Goal: Communication & Community: Share content

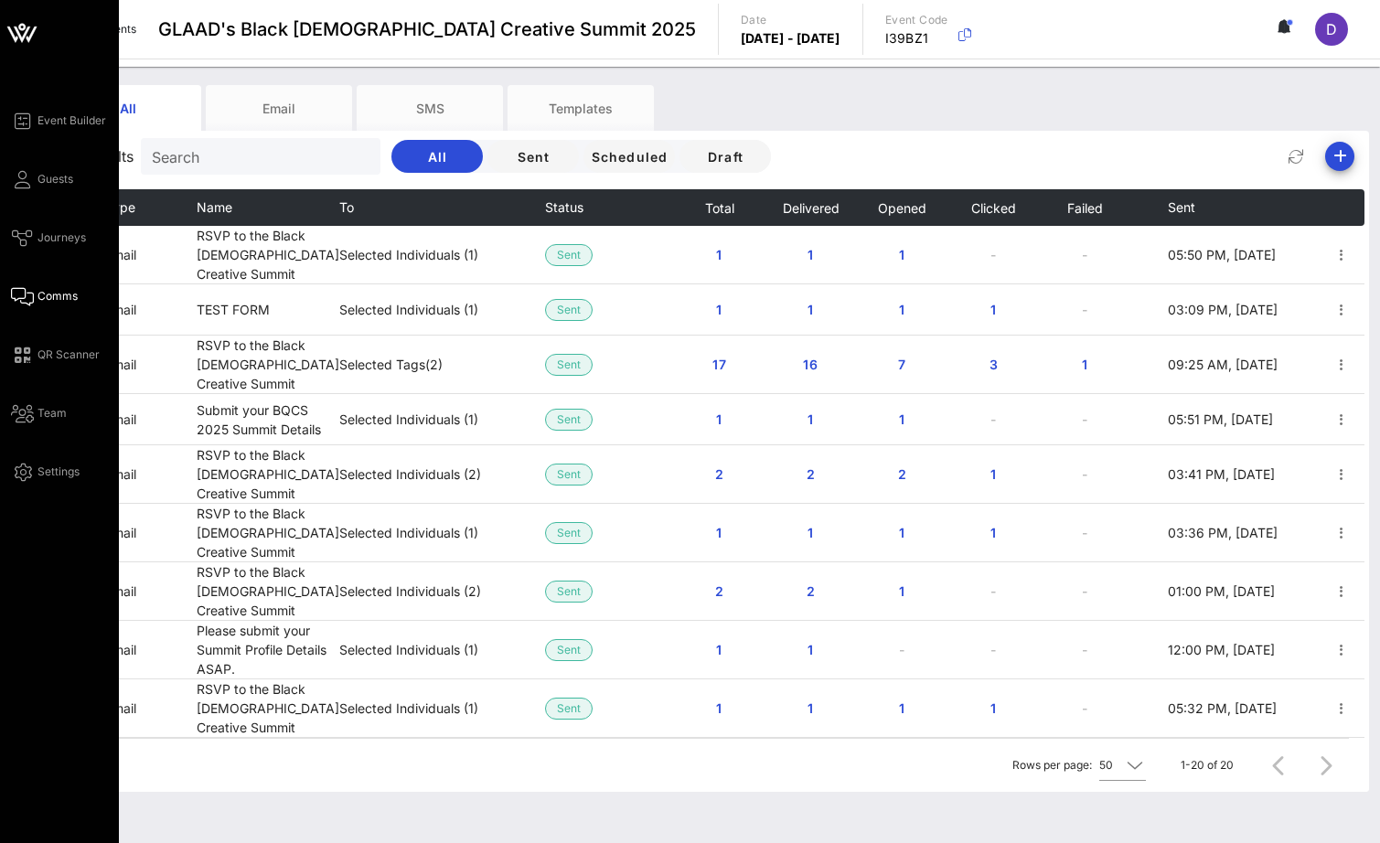
click at [37, 165] on div "Event Builder Guests Journeys Comms QR Scanner Team Settings" at bounding box center [65, 296] width 108 height 373
click at [41, 175] on span "Guests" at bounding box center [55, 179] width 36 height 16
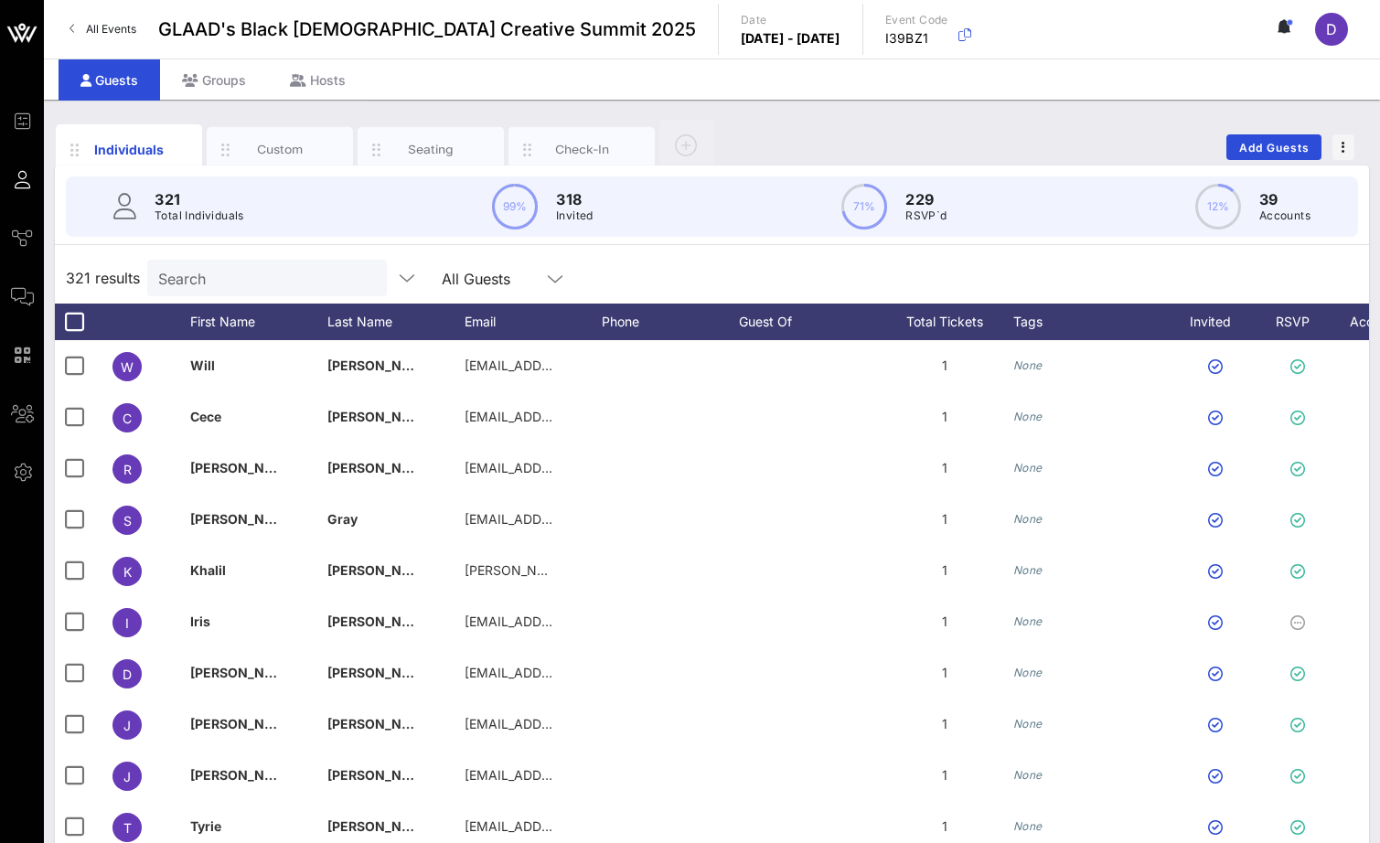
click at [240, 279] on input "Search" at bounding box center [265, 278] width 214 height 24
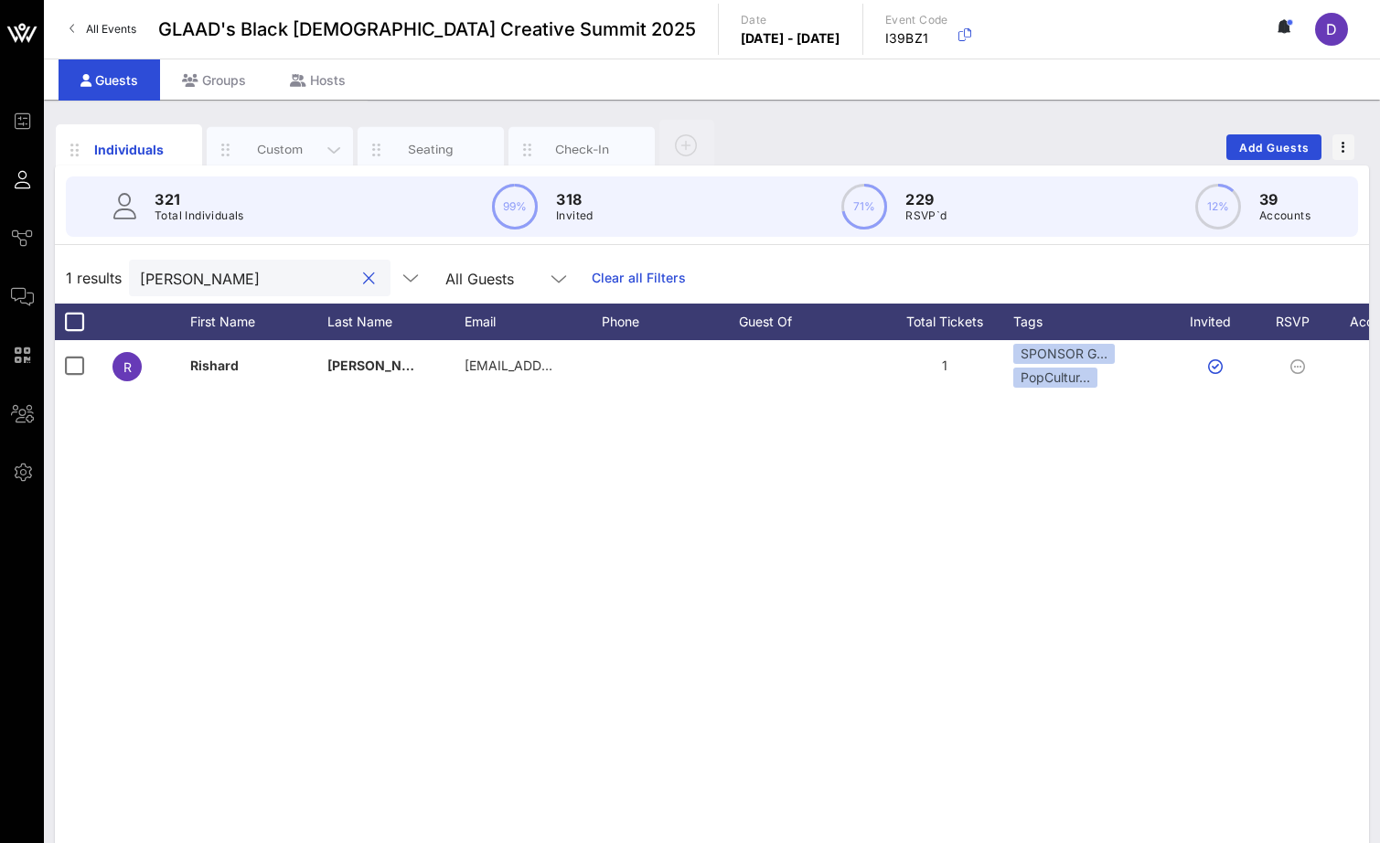
click at [297, 145] on div "Custom" at bounding box center [280, 149] width 81 height 17
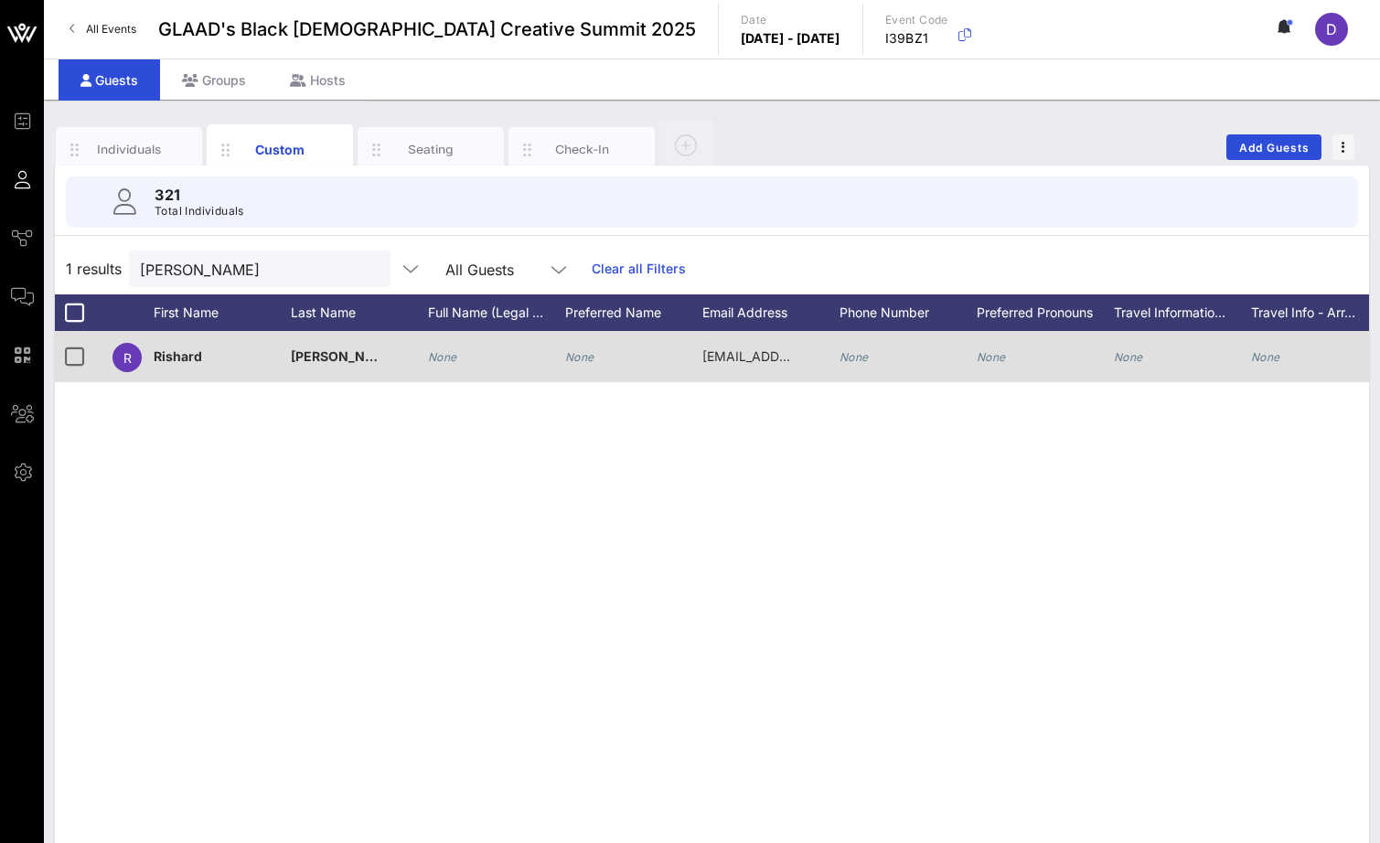
click at [581, 360] on icon "None" at bounding box center [579, 357] width 29 height 14
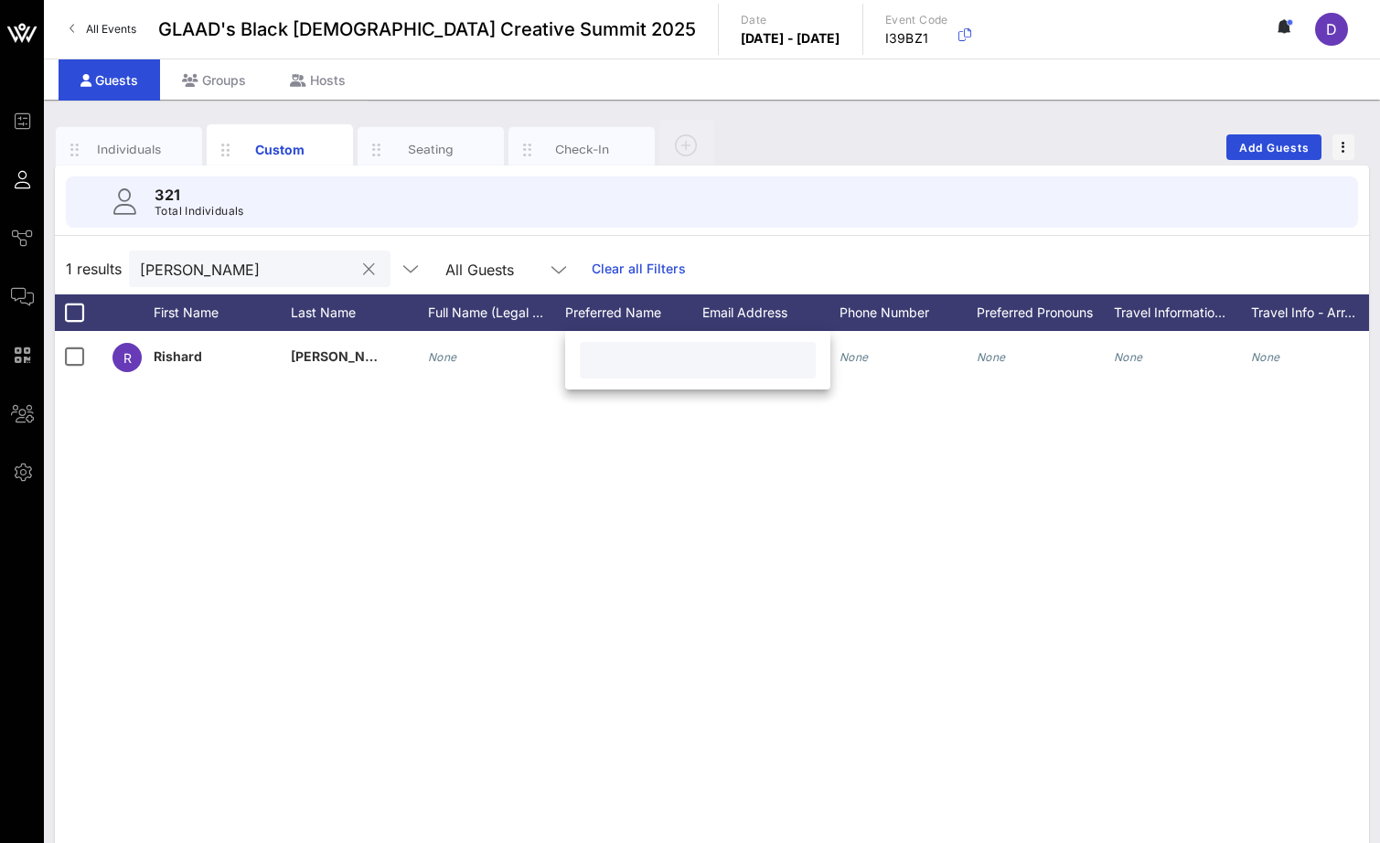
click at [180, 253] on div "[PERSON_NAME]" at bounding box center [247, 269] width 214 height 37
click at [172, 253] on div "[PERSON_NAME]" at bounding box center [247, 269] width 214 height 37
click at [168, 267] on input "[PERSON_NAME]" at bounding box center [247, 269] width 214 height 24
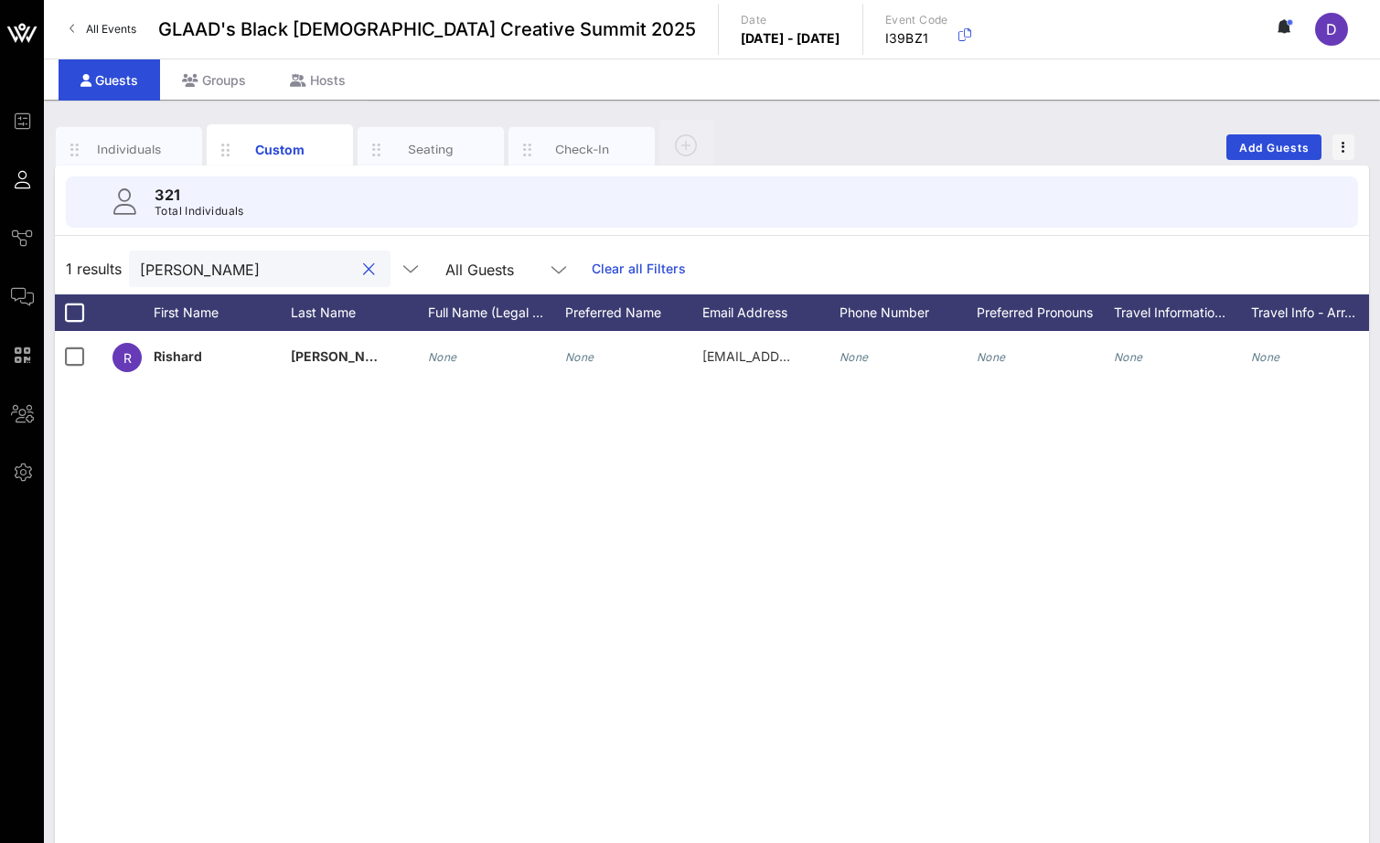
click at [168, 267] on input "[PERSON_NAME]" at bounding box center [247, 269] width 214 height 24
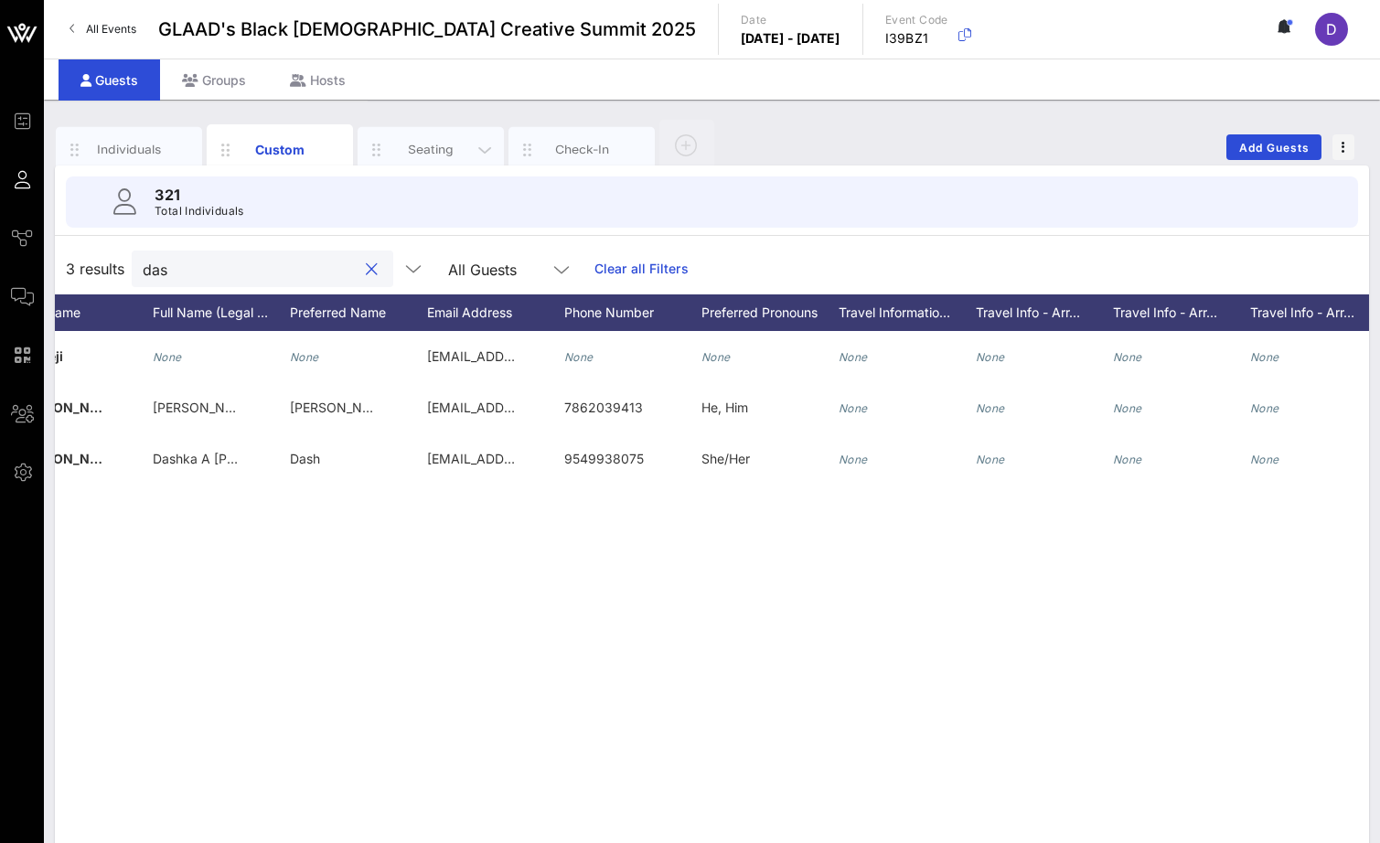
type input "das"
click at [430, 161] on div "Seating" at bounding box center [431, 150] width 146 height 46
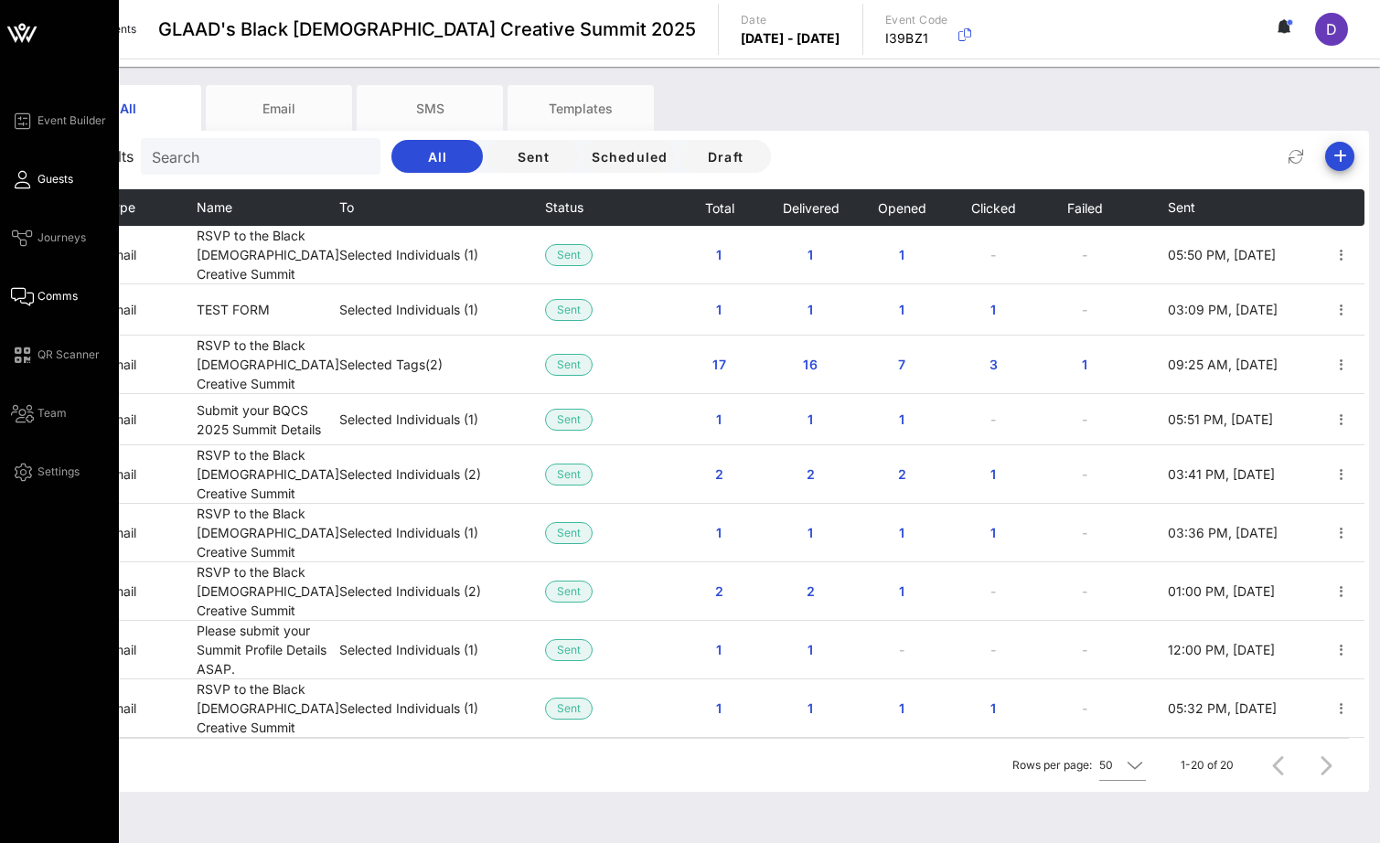
click at [16, 181] on icon at bounding box center [22, 179] width 23 height 3
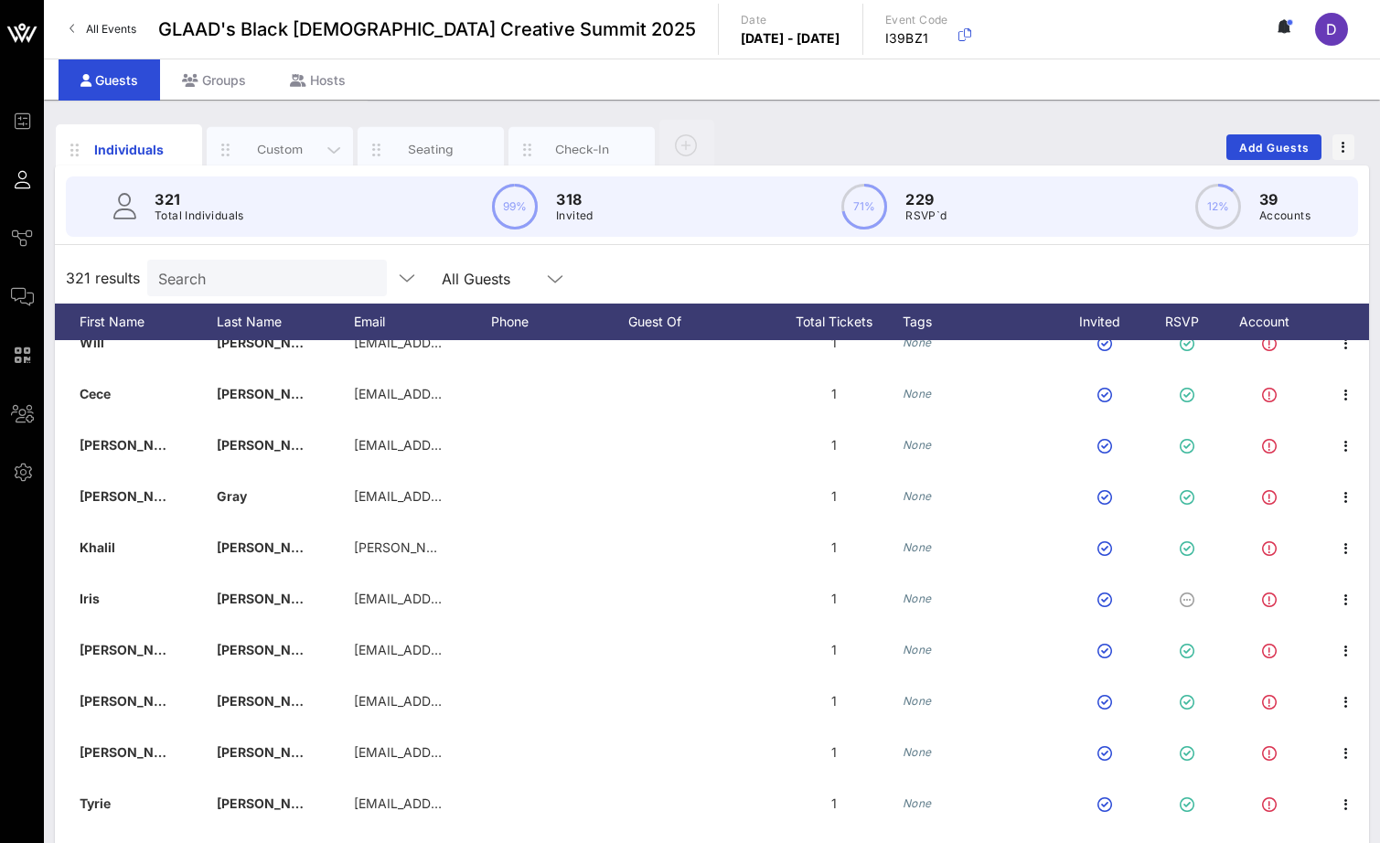
click at [301, 149] on div "Custom" at bounding box center [280, 149] width 81 height 17
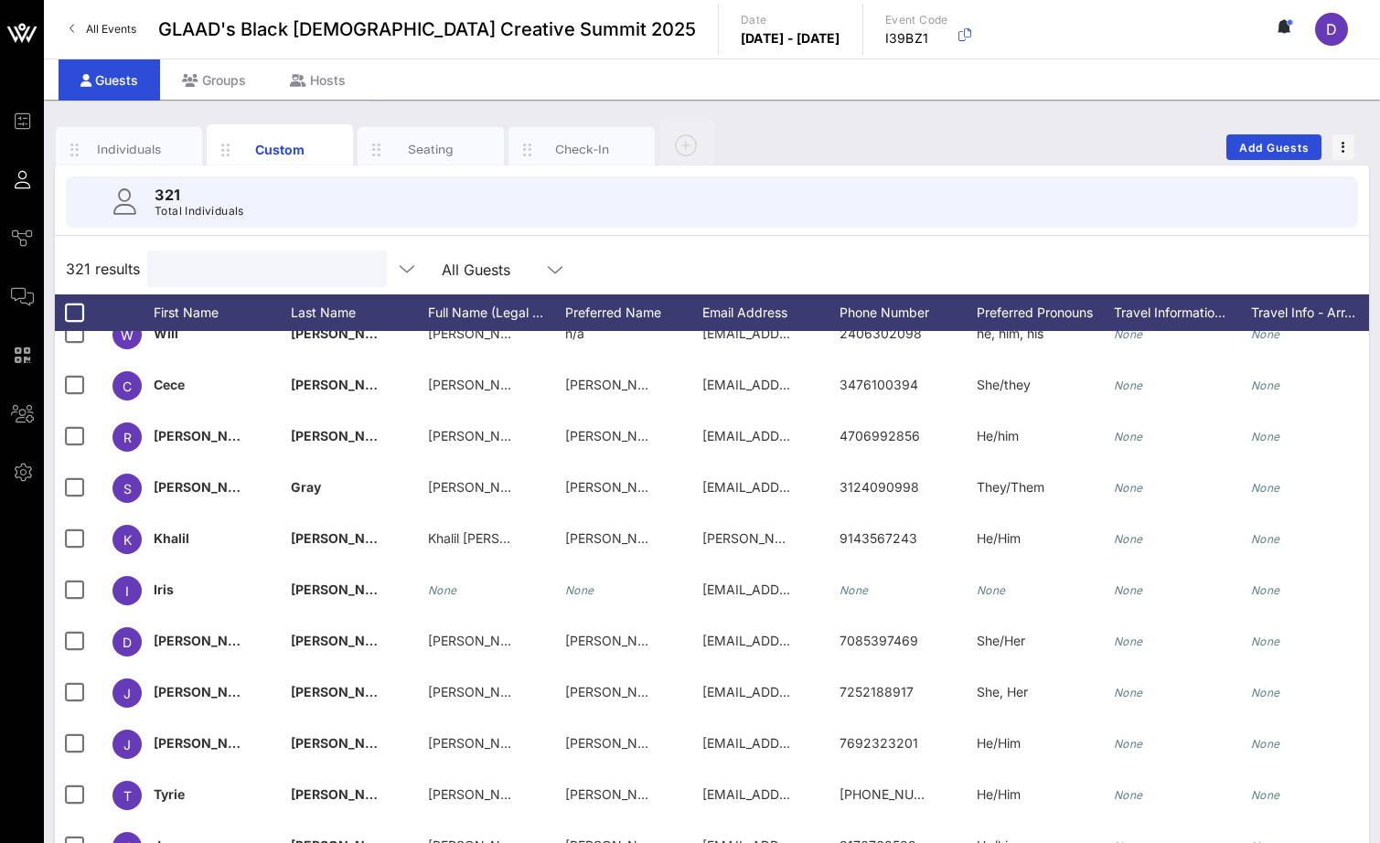
click at [208, 261] on input "text" at bounding box center [265, 269] width 214 height 24
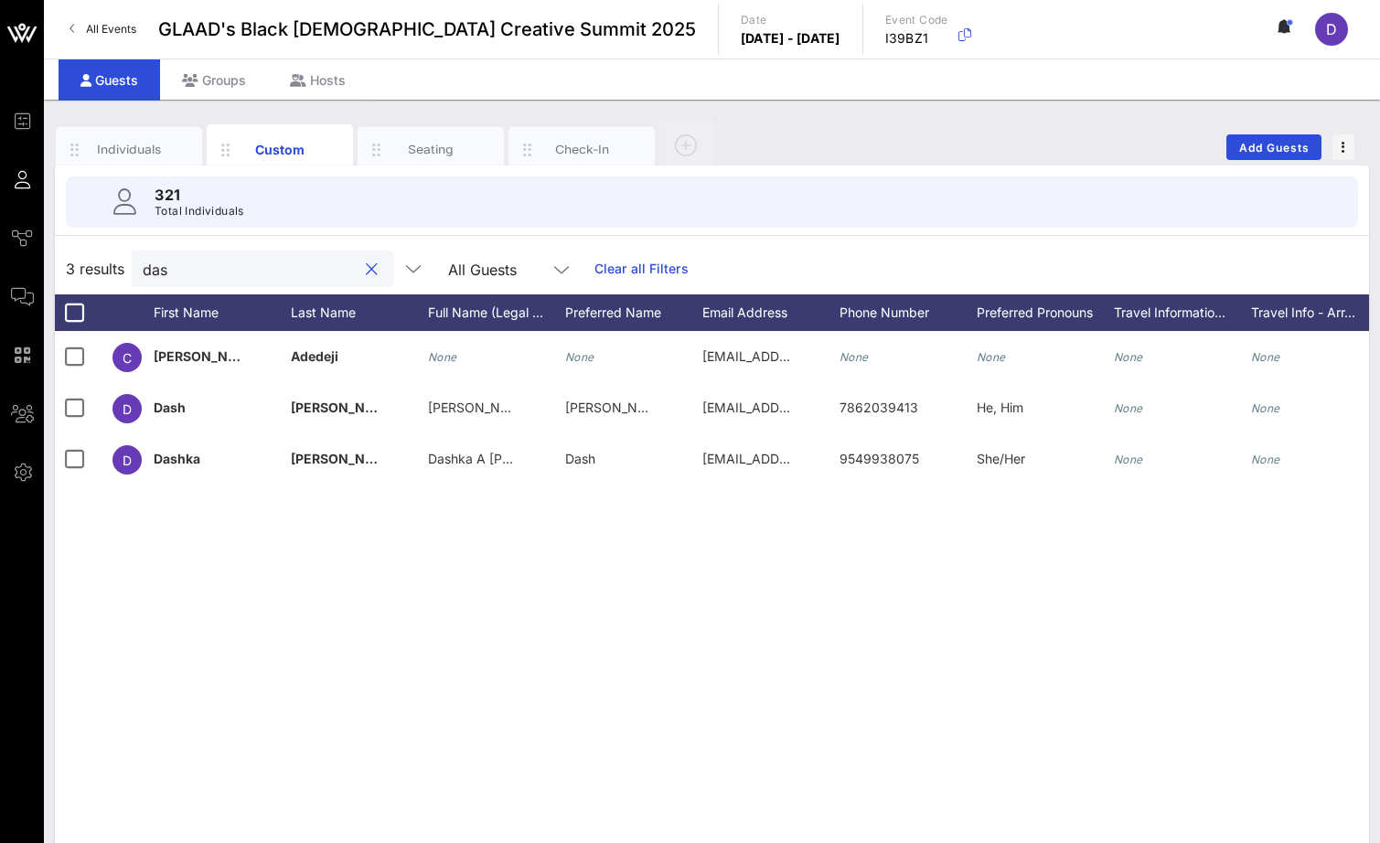
click at [176, 270] on input "das" at bounding box center [250, 269] width 214 height 24
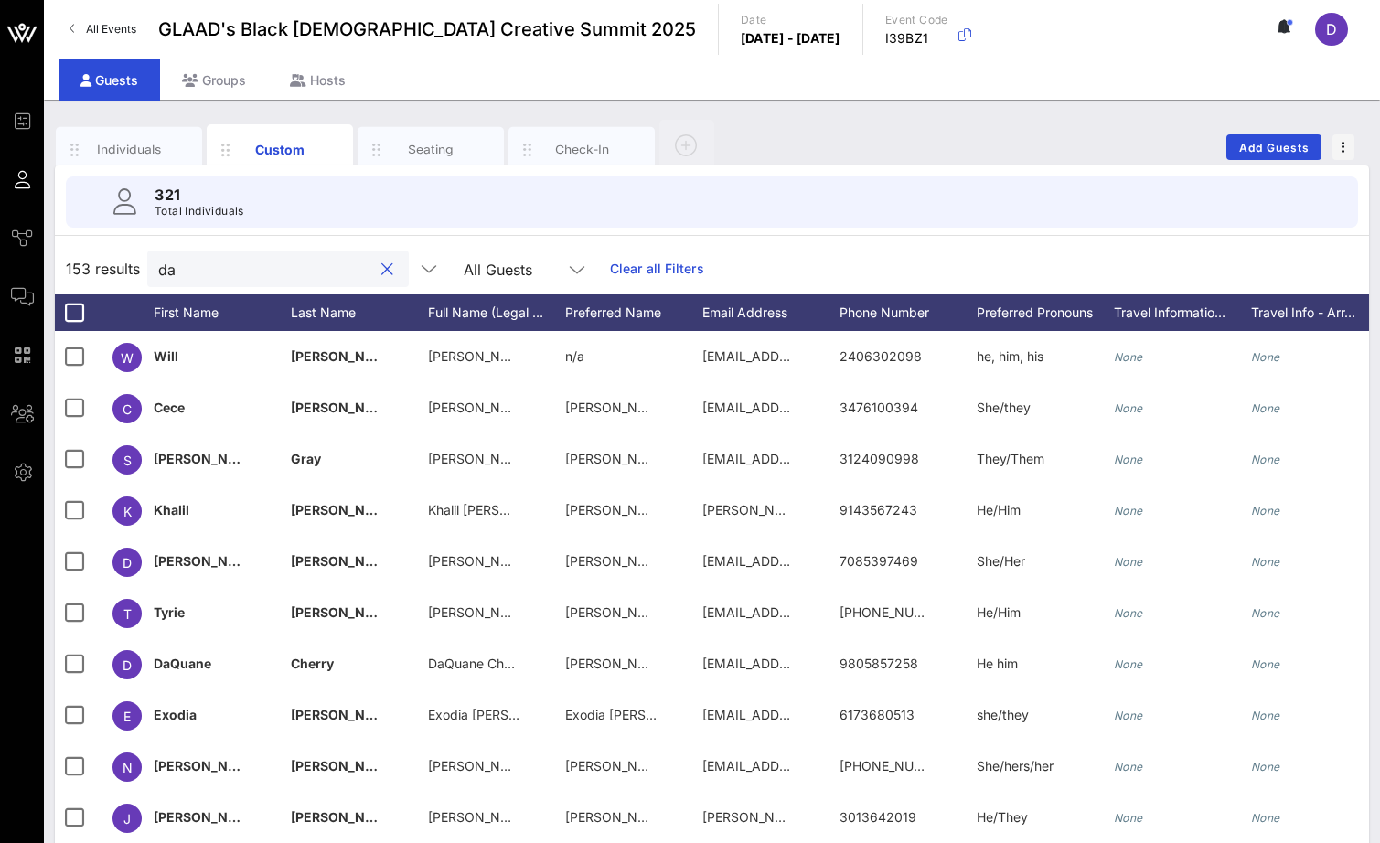
type input "d"
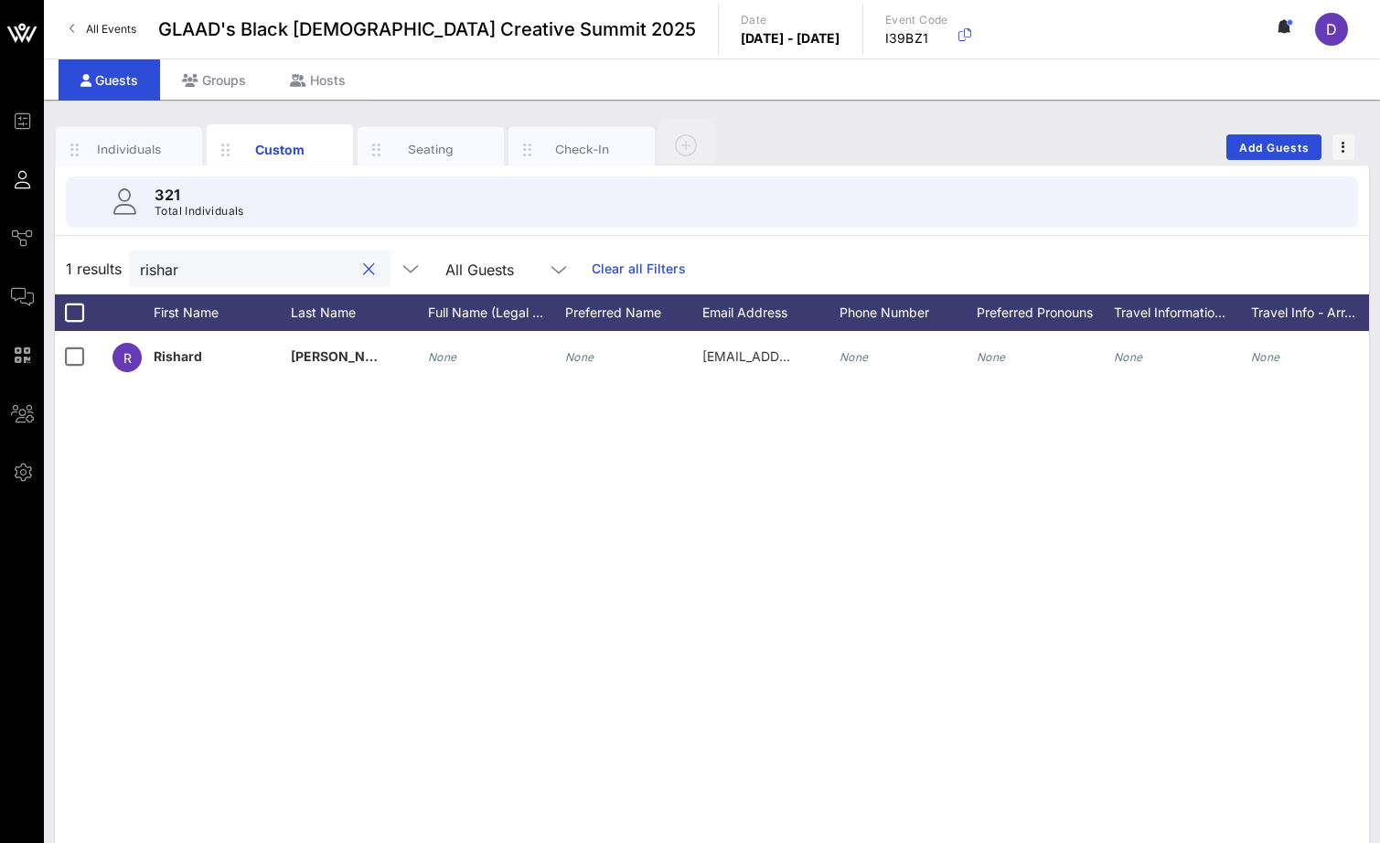
click at [221, 262] on input "rishar" at bounding box center [247, 269] width 214 height 24
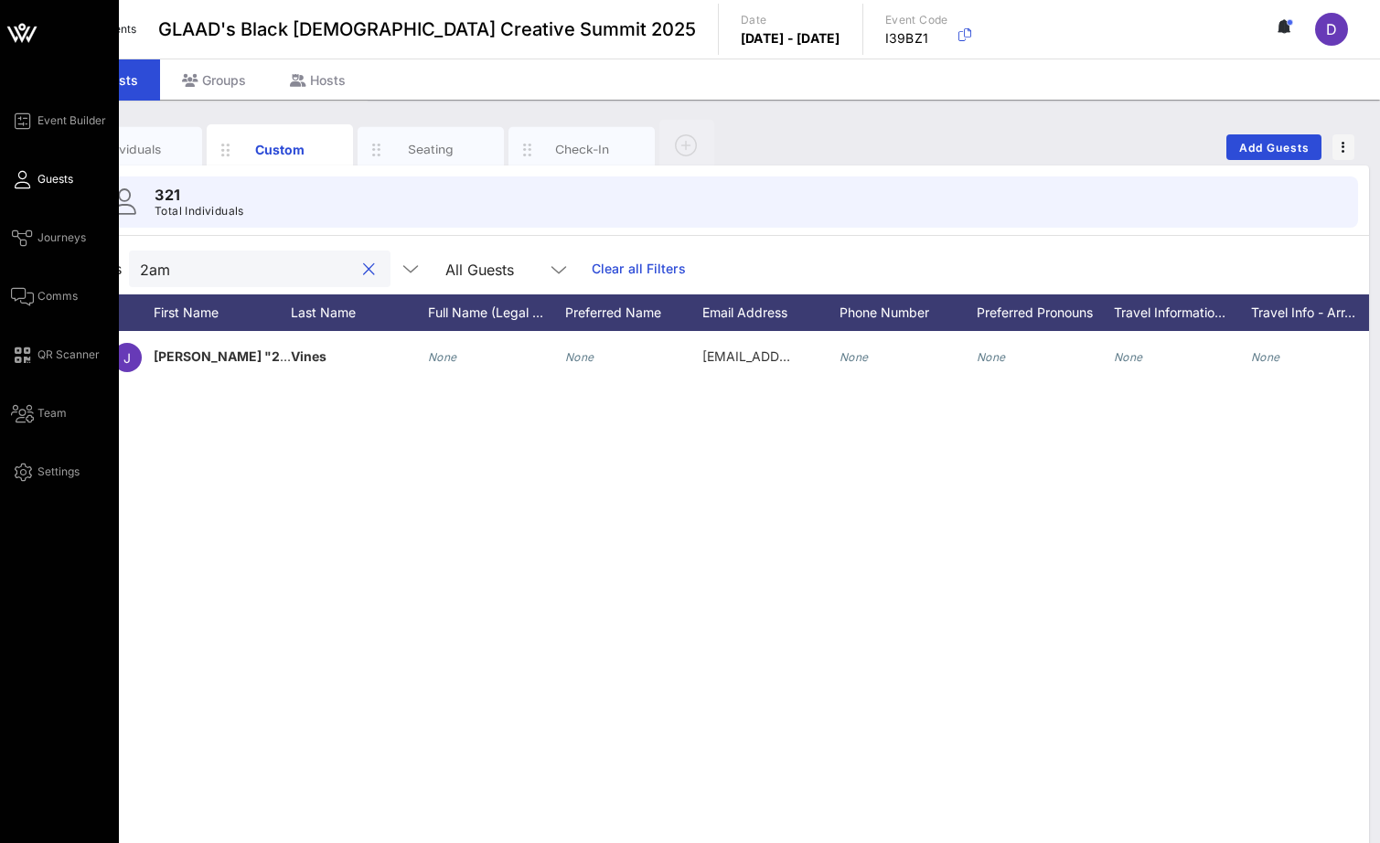
type input "2am"
click at [49, 178] on span "Guests" at bounding box center [55, 179] width 36 height 16
click at [47, 118] on span "Event Builder" at bounding box center [71, 120] width 69 height 16
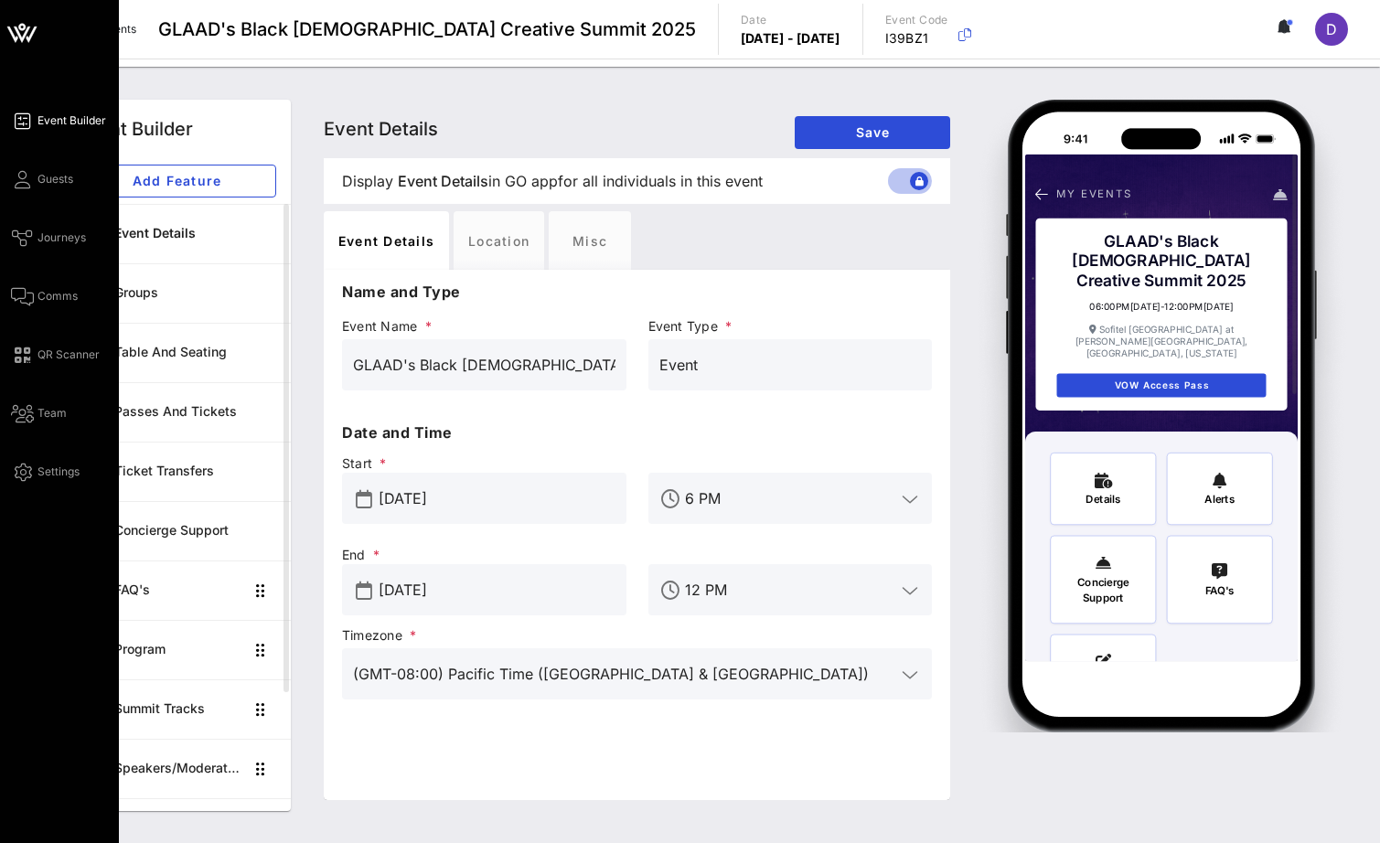
click at [40, 166] on div "Event Builder Guests Journeys Comms QR Scanner Team Settings" at bounding box center [65, 296] width 108 height 373
click at [41, 176] on span "Guests" at bounding box center [55, 179] width 36 height 16
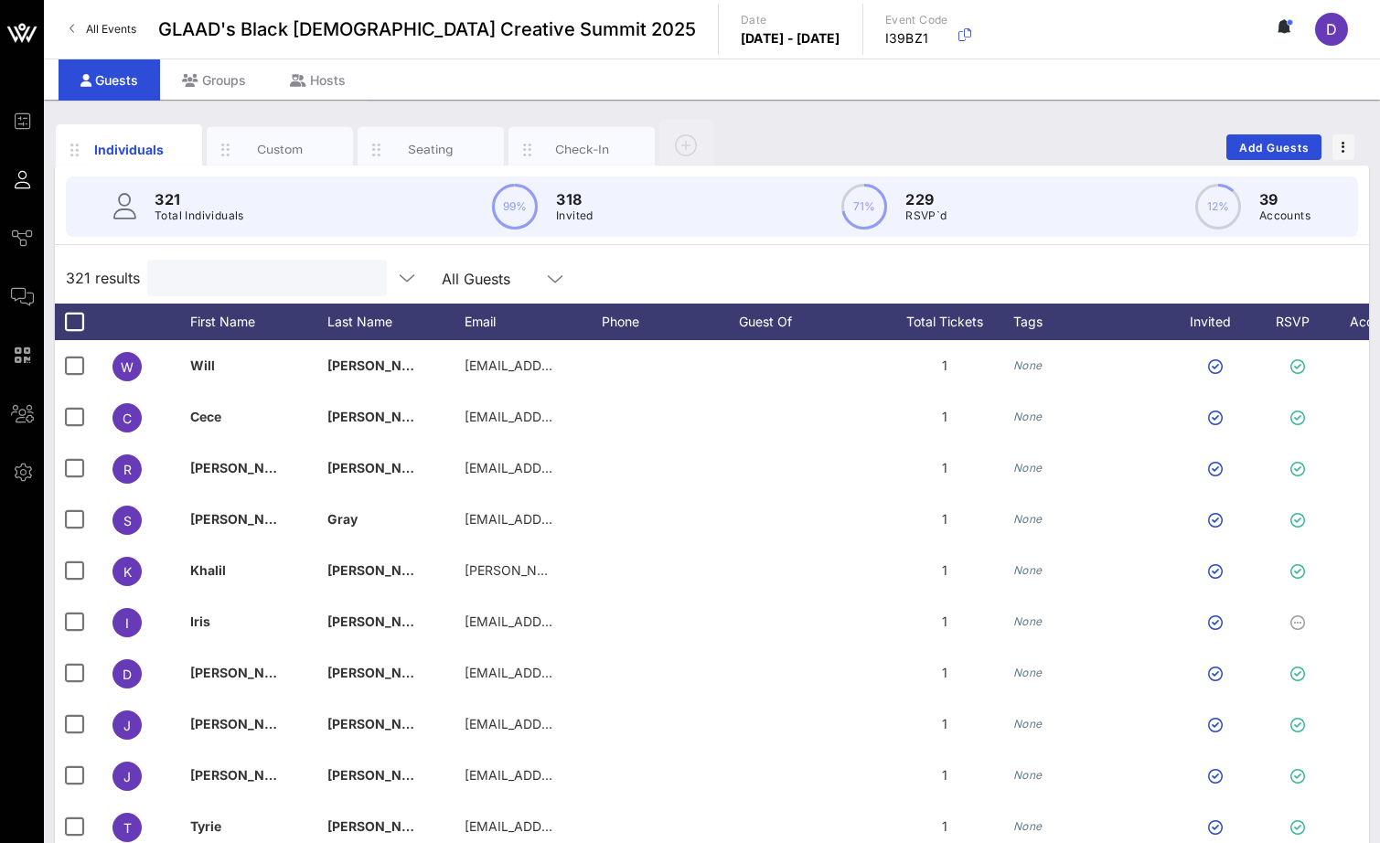
click at [286, 287] on input "text" at bounding box center [265, 278] width 214 height 24
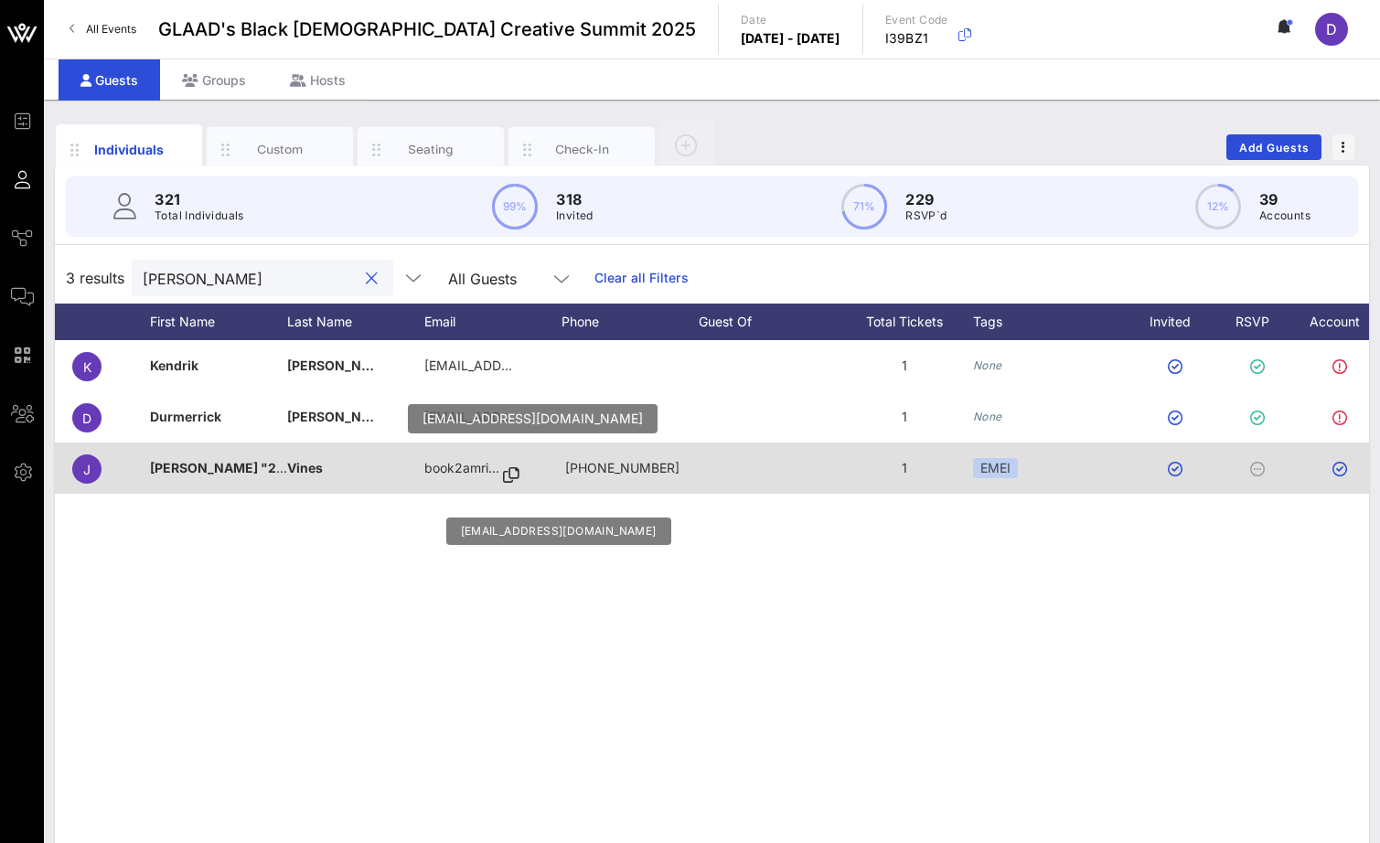
scroll to position [0, 111]
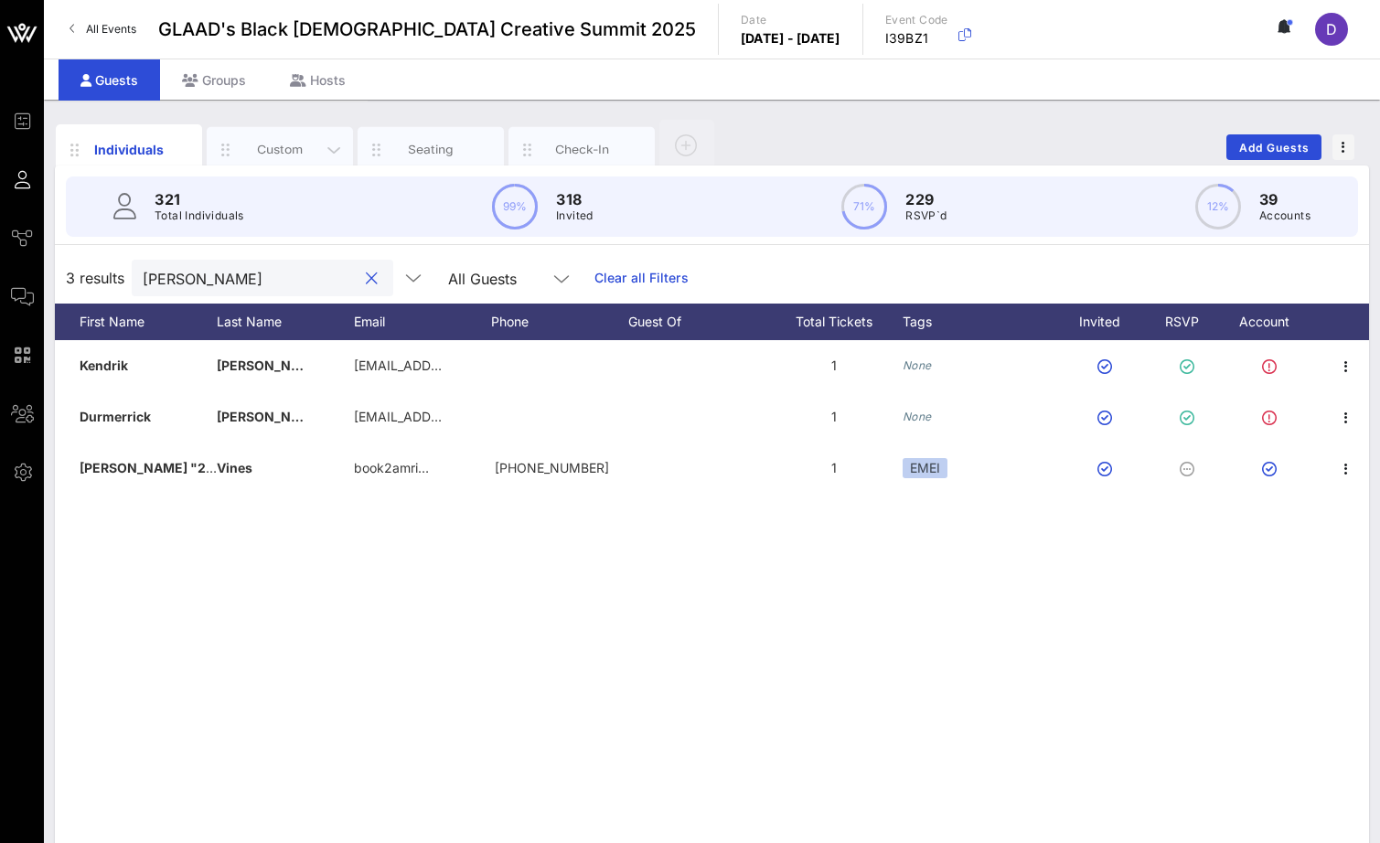
type input "[PERSON_NAME]"
click at [292, 138] on div "Custom" at bounding box center [280, 150] width 146 height 46
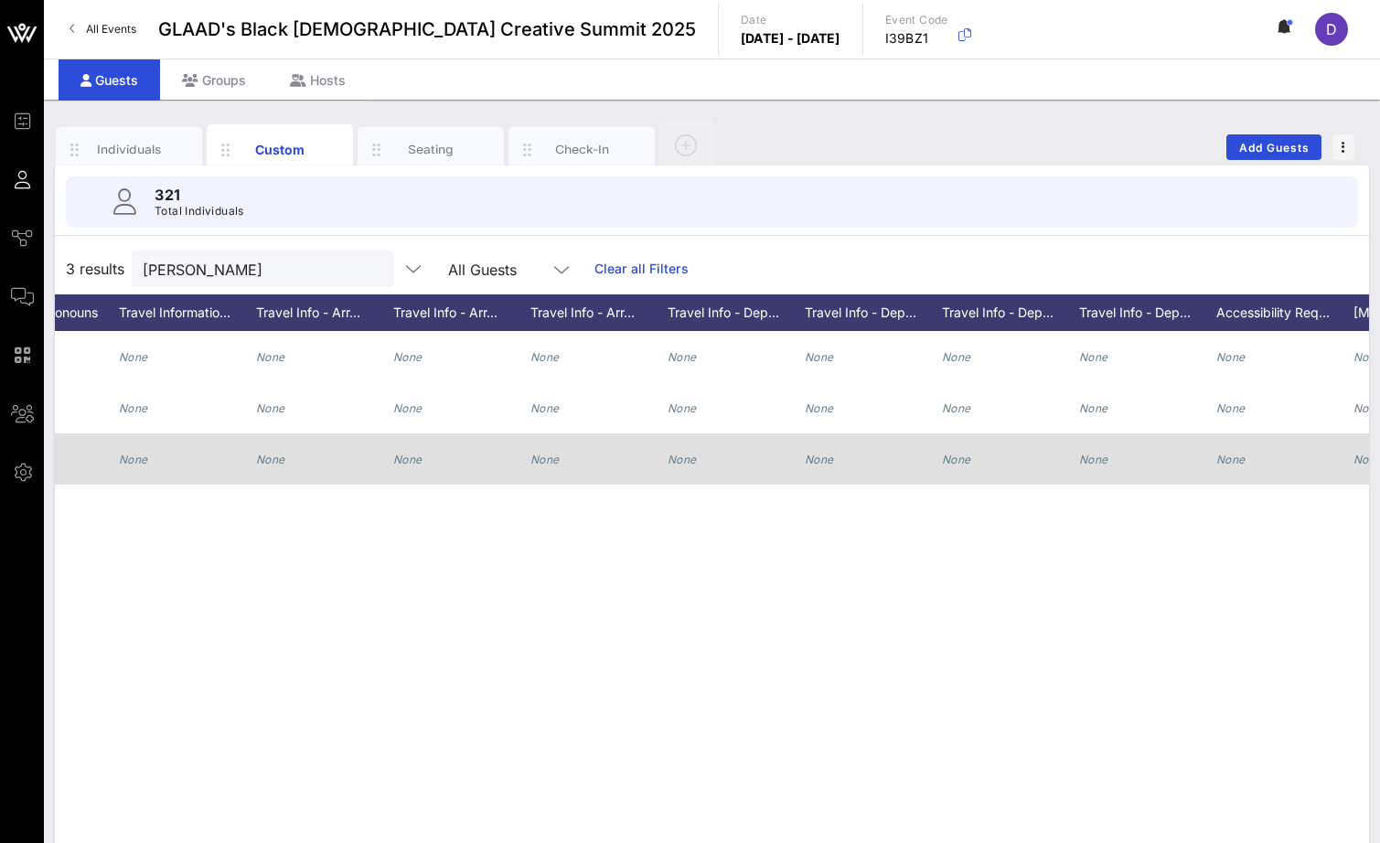
scroll to position [0, 53]
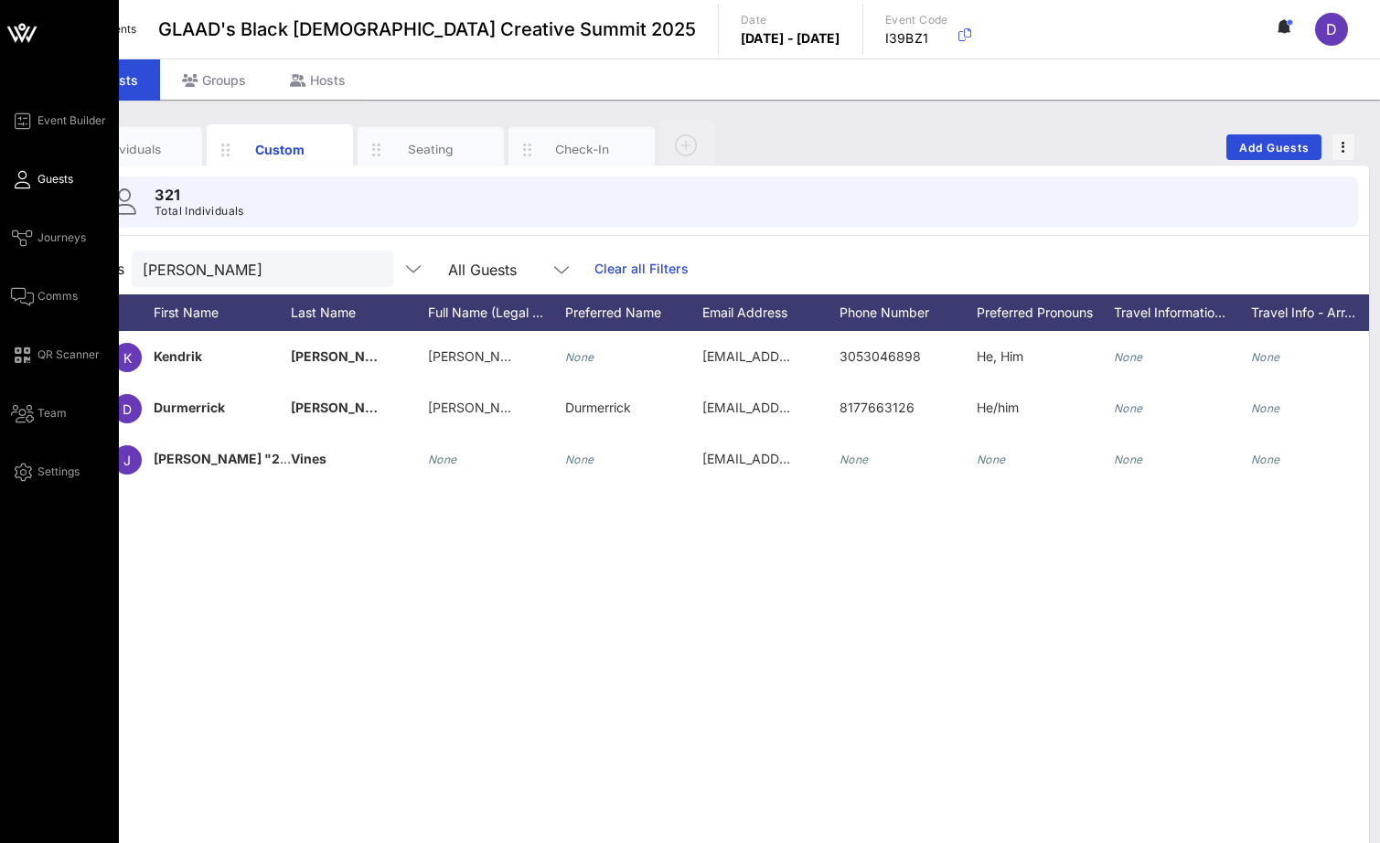
click at [28, 178] on icon at bounding box center [22, 179] width 23 height 3
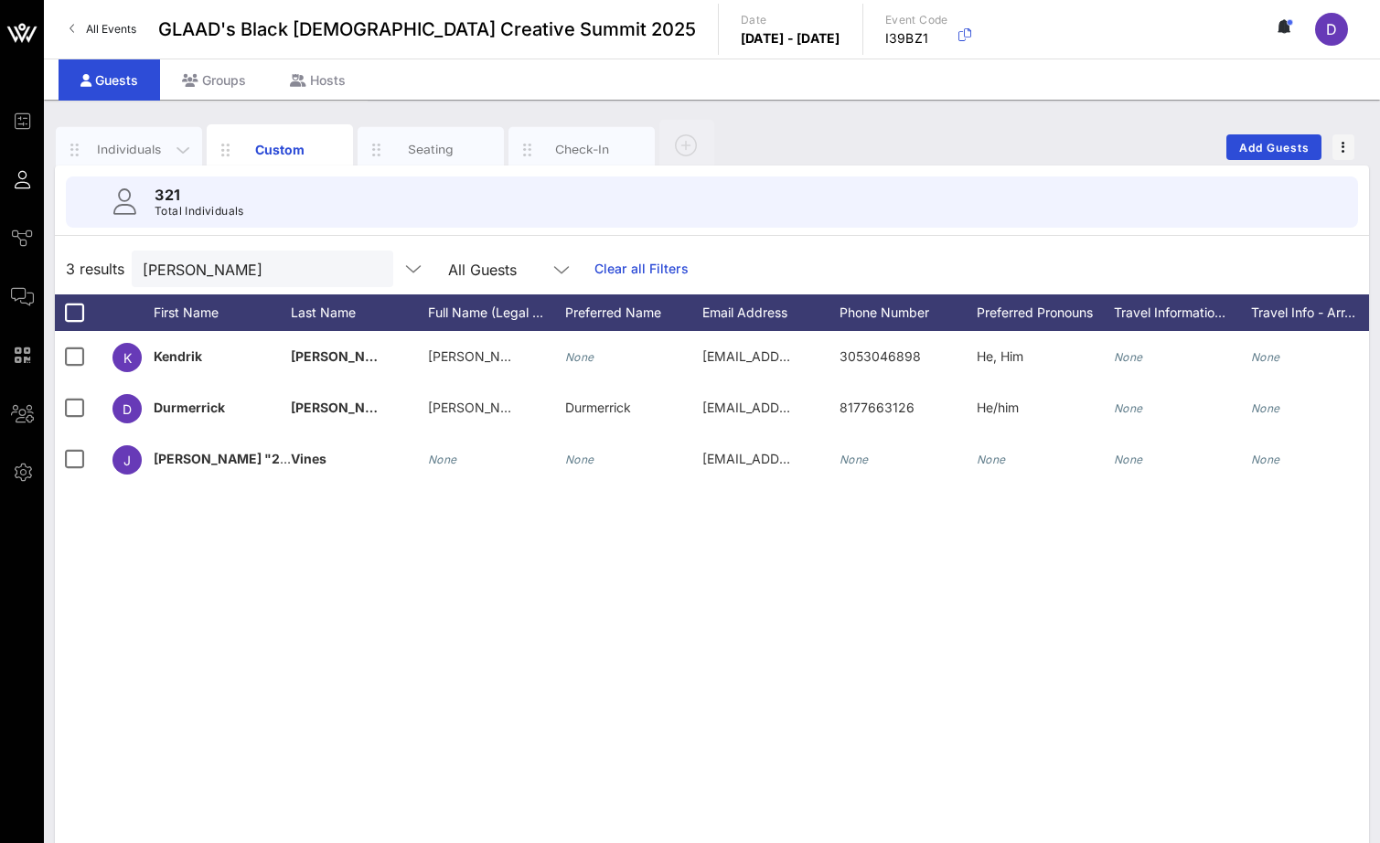
click at [152, 154] on div "Individuals" at bounding box center [129, 149] width 81 height 17
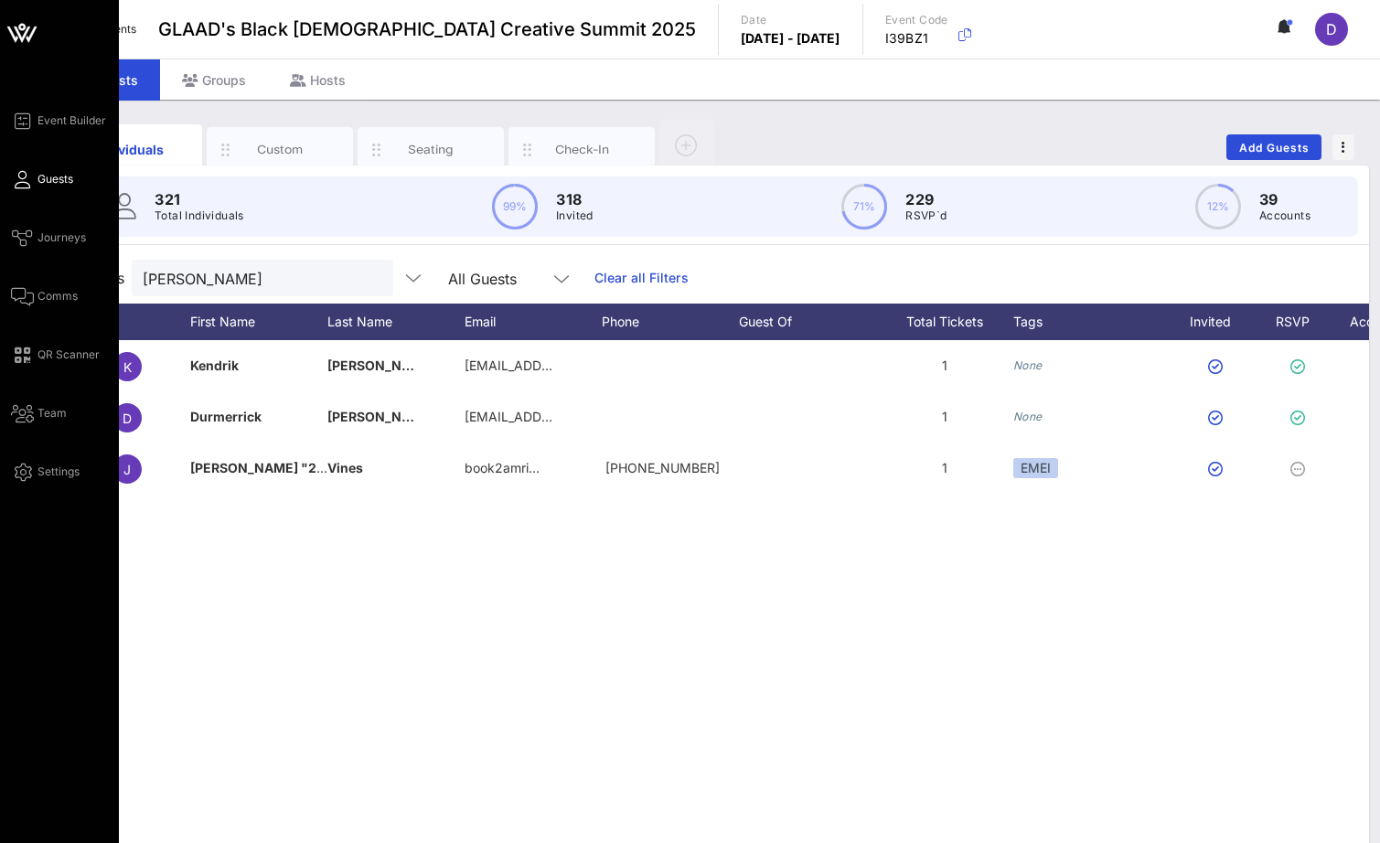
click at [37, 174] on span "Guests" at bounding box center [55, 179] width 36 height 16
click at [64, 315] on div "Event Builder Guests Journeys Comms QR Scanner Team Settings" at bounding box center [65, 296] width 108 height 373
click at [60, 298] on span "Comms" at bounding box center [57, 296] width 40 height 16
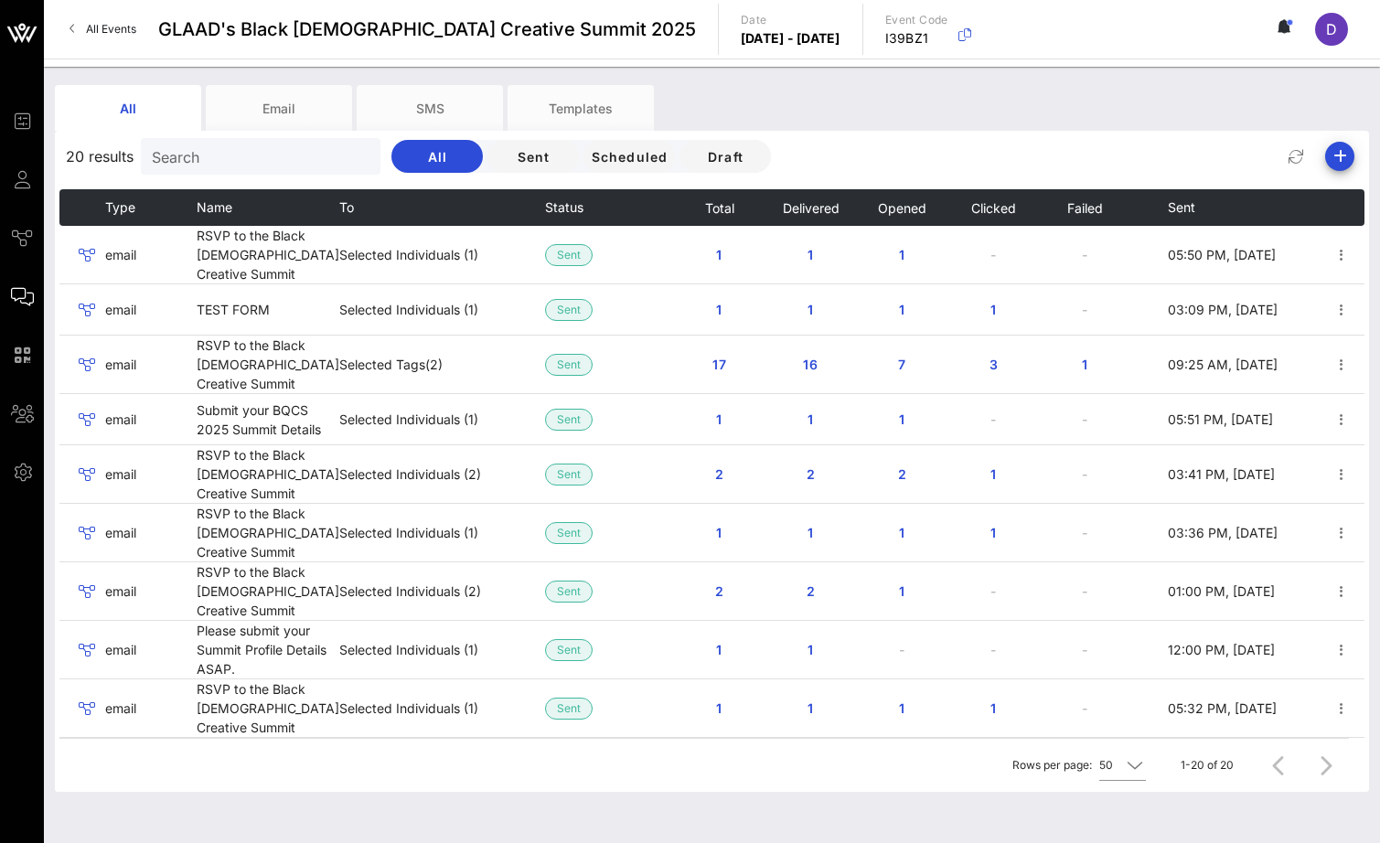
click at [239, 147] on input "Search" at bounding box center [259, 156] width 214 height 24
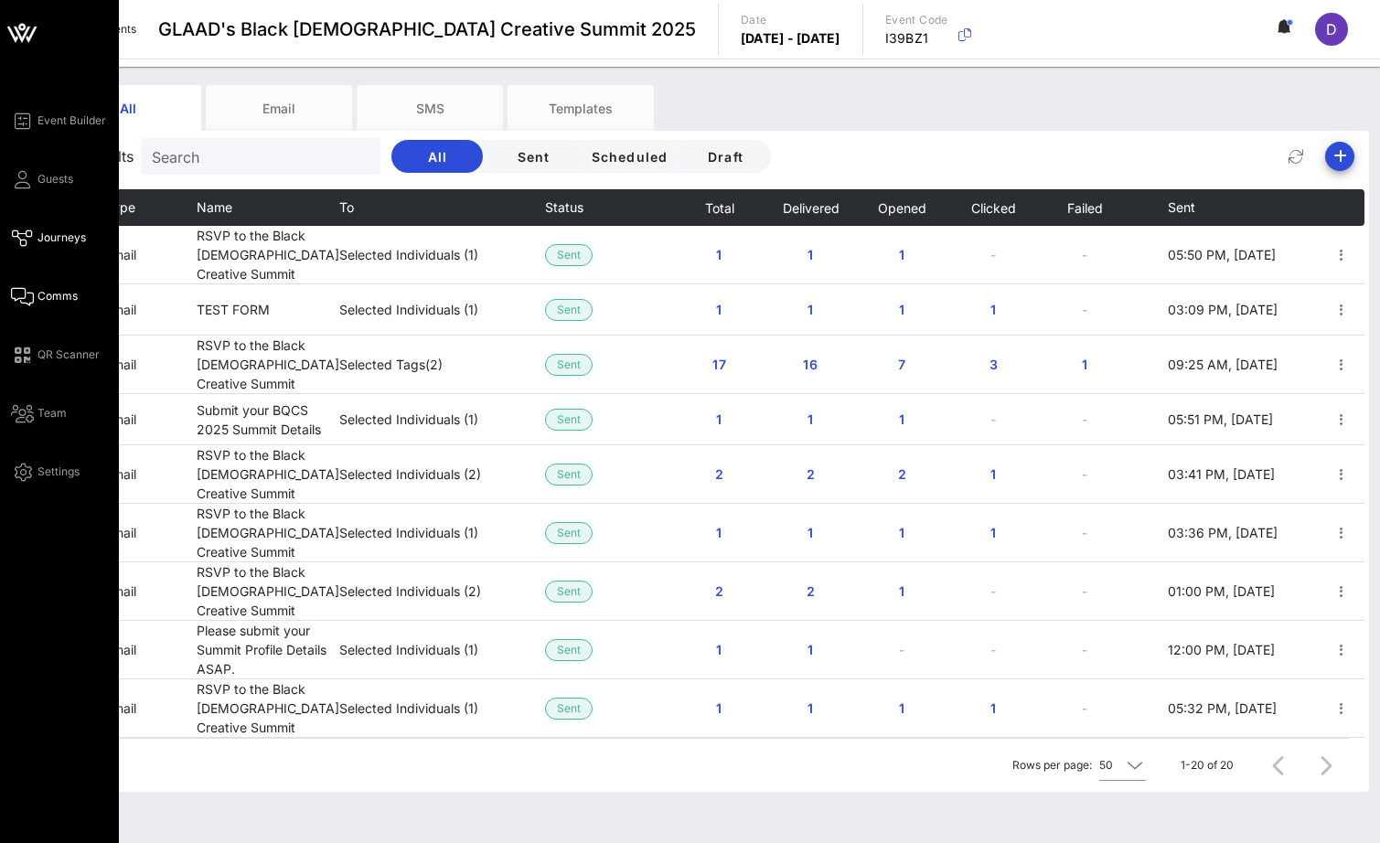
click at [43, 230] on span "Journeys" at bounding box center [61, 238] width 48 height 16
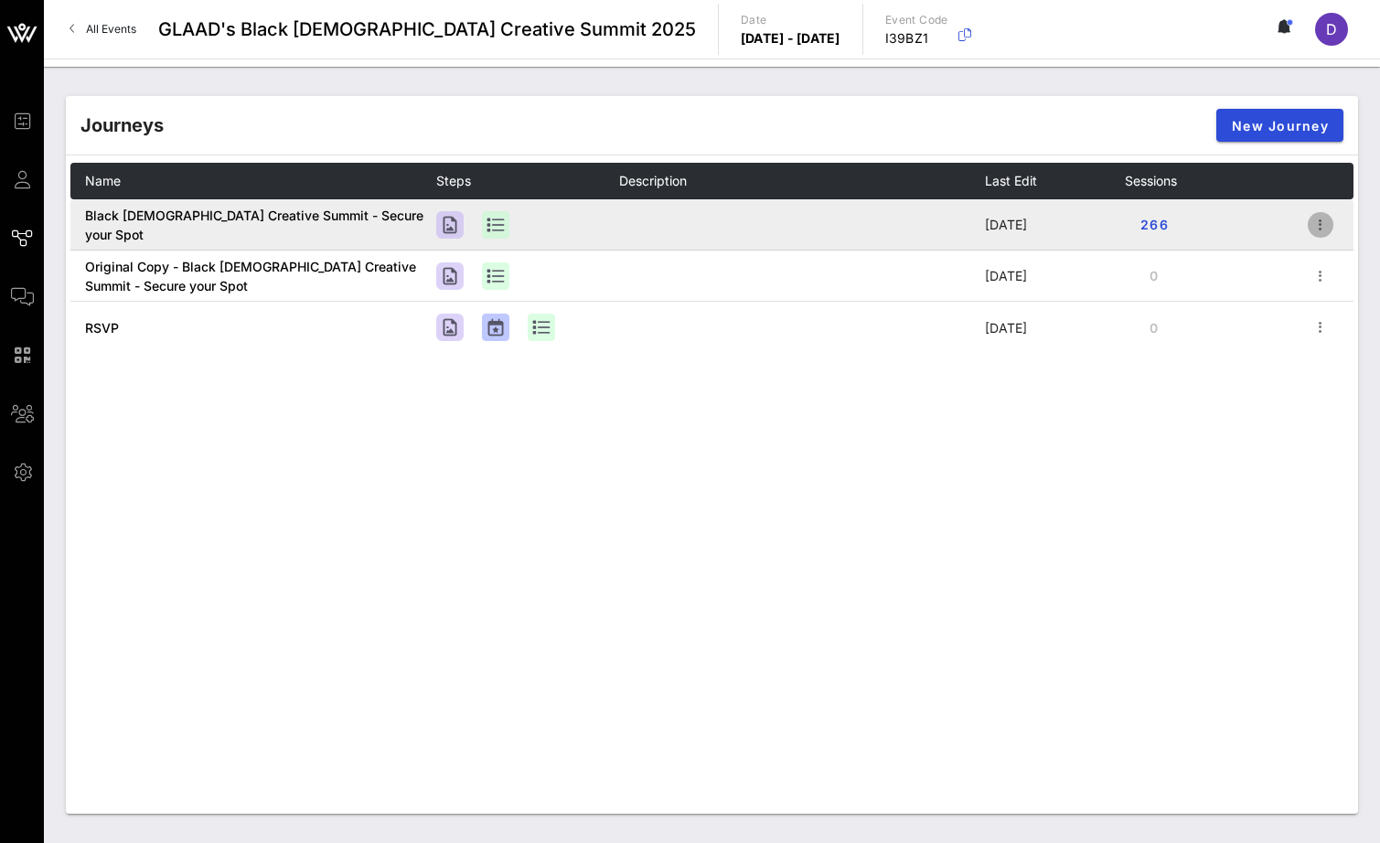
click at [1319, 216] on icon "button" at bounding box center [1320, 225] width 22 height 22
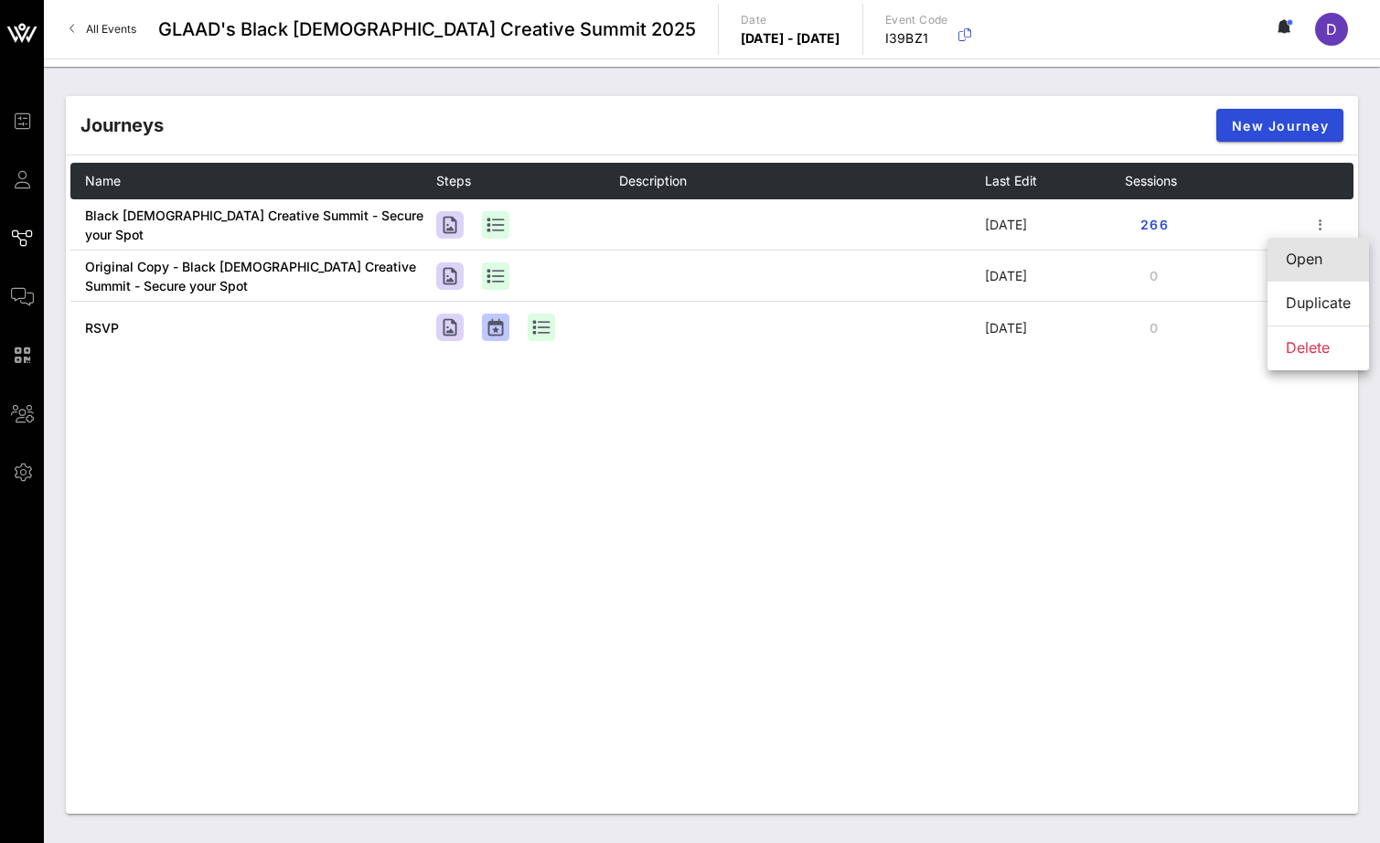
click at [1323, 261] on div "Open" at bounding box center [1318, 259] width 65 height 17
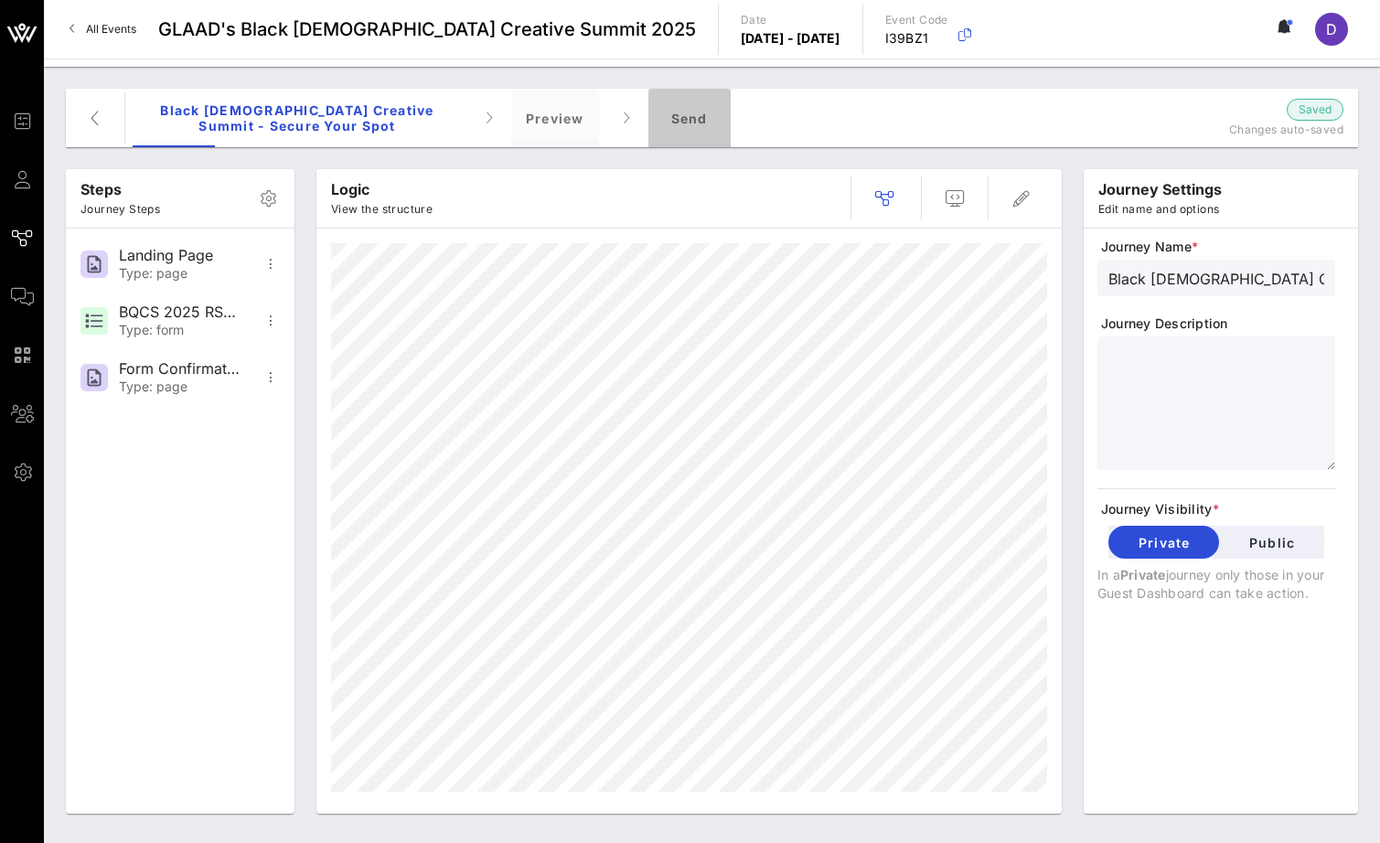
click at [690, 125] on div "Send" at bounding box center [689, 118] width 82 height 59
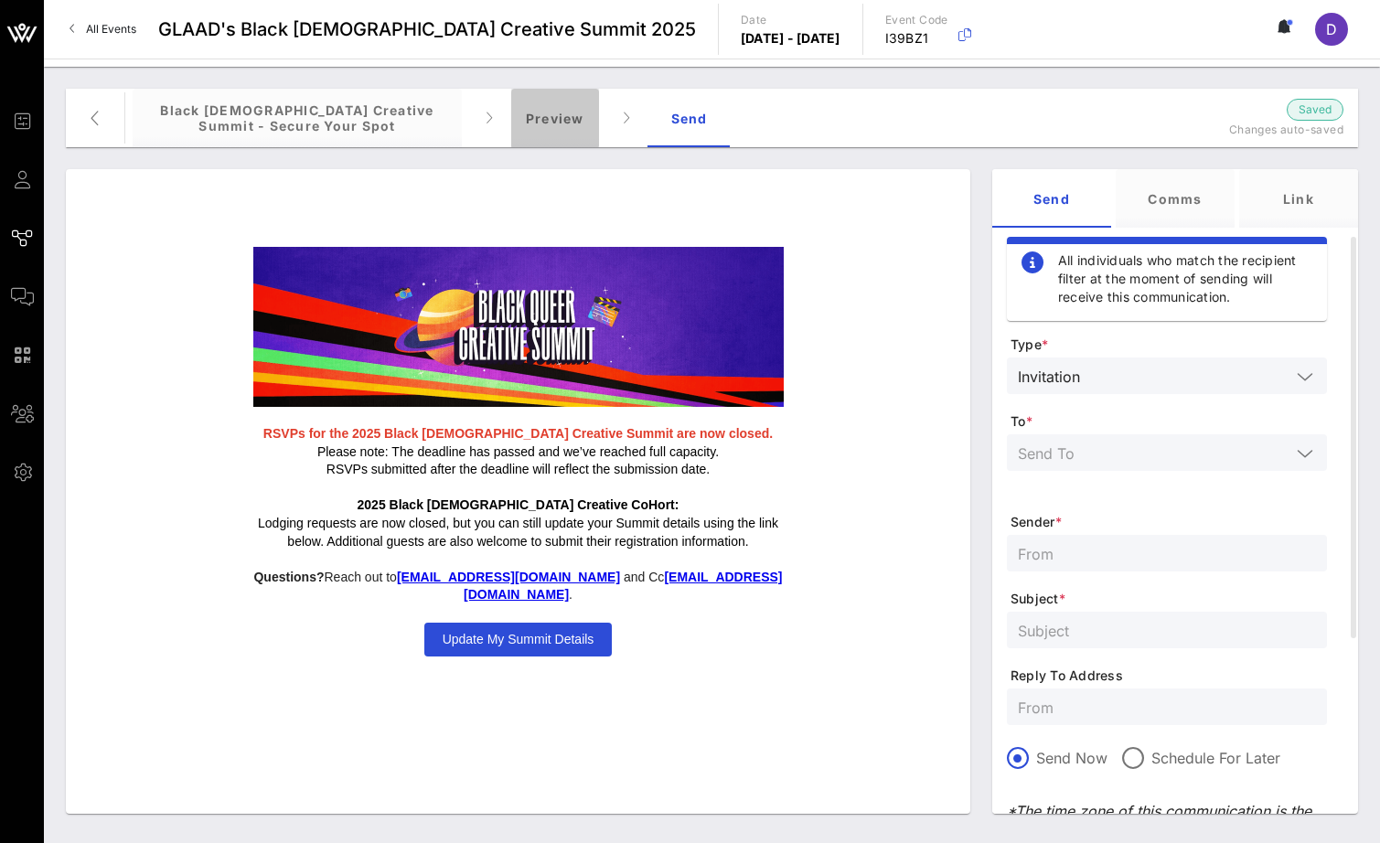
click at [561, 94] on div "Preview" at bounding box center [555, 118] width 88 height 59
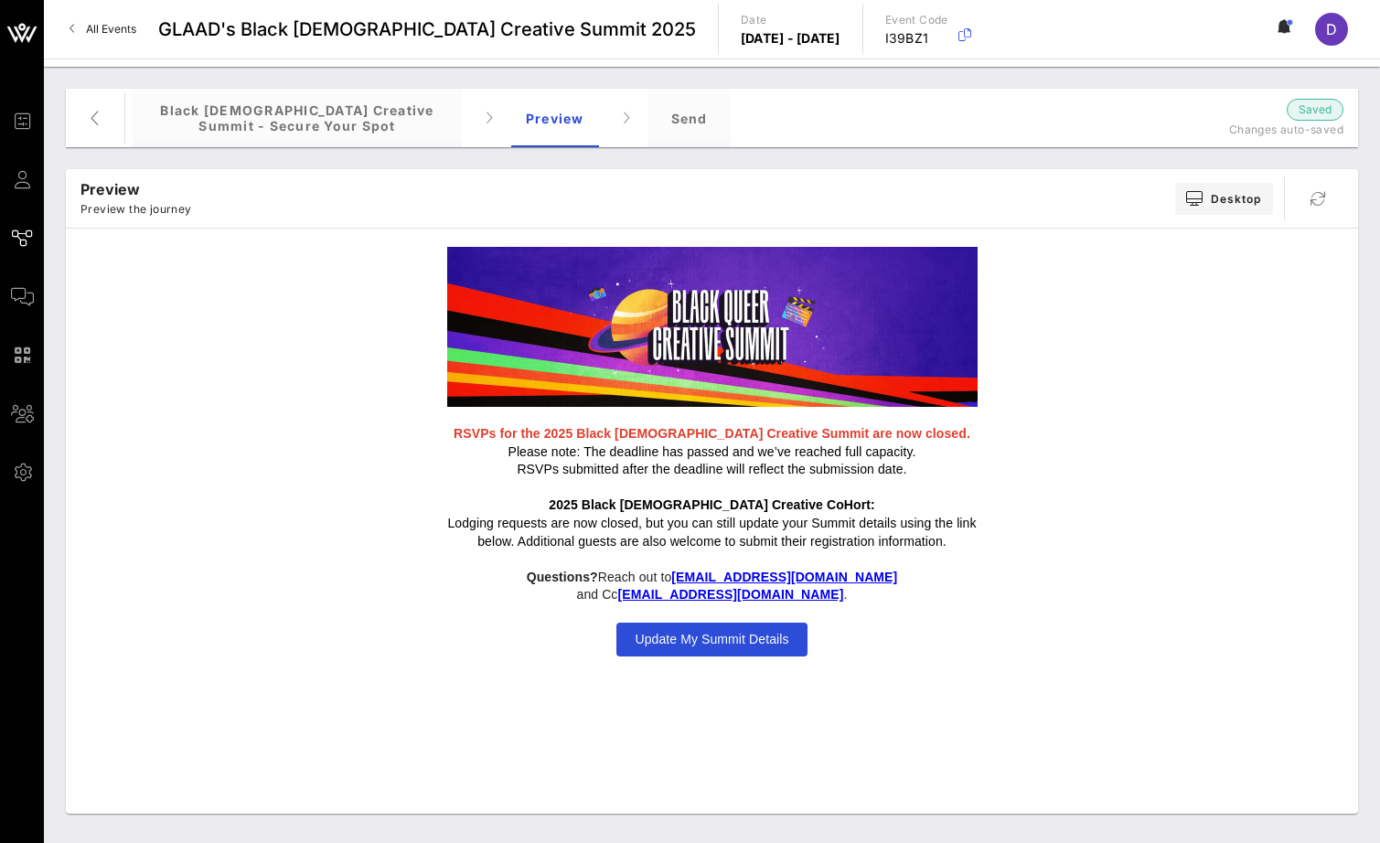
click at [692, 632] on span "Update My Summit Details" at bounding box center [712, 639] width 154 height 15
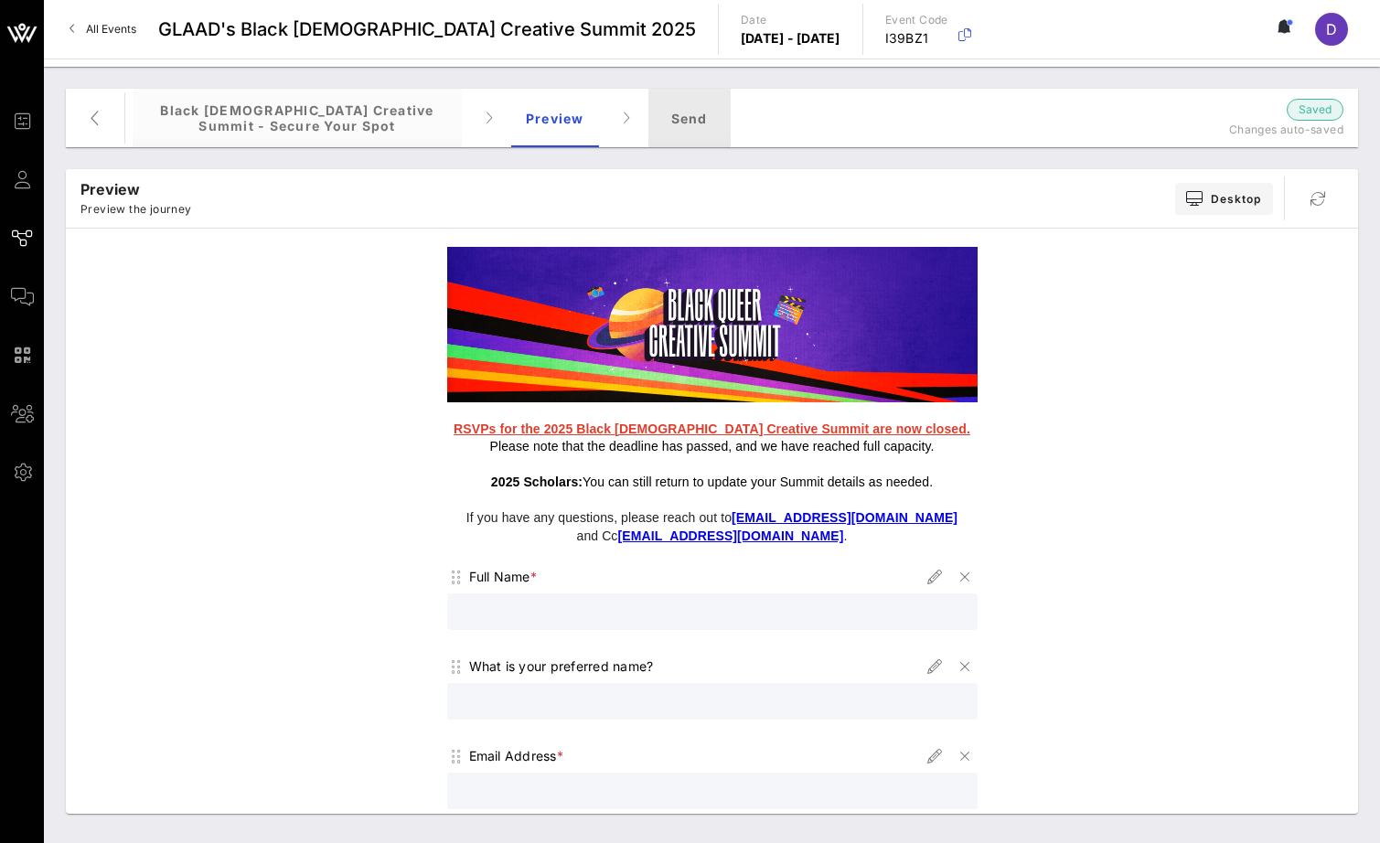
click at [687, 125] on div "Send" at bounding box center [689, 118] width 82 height 59
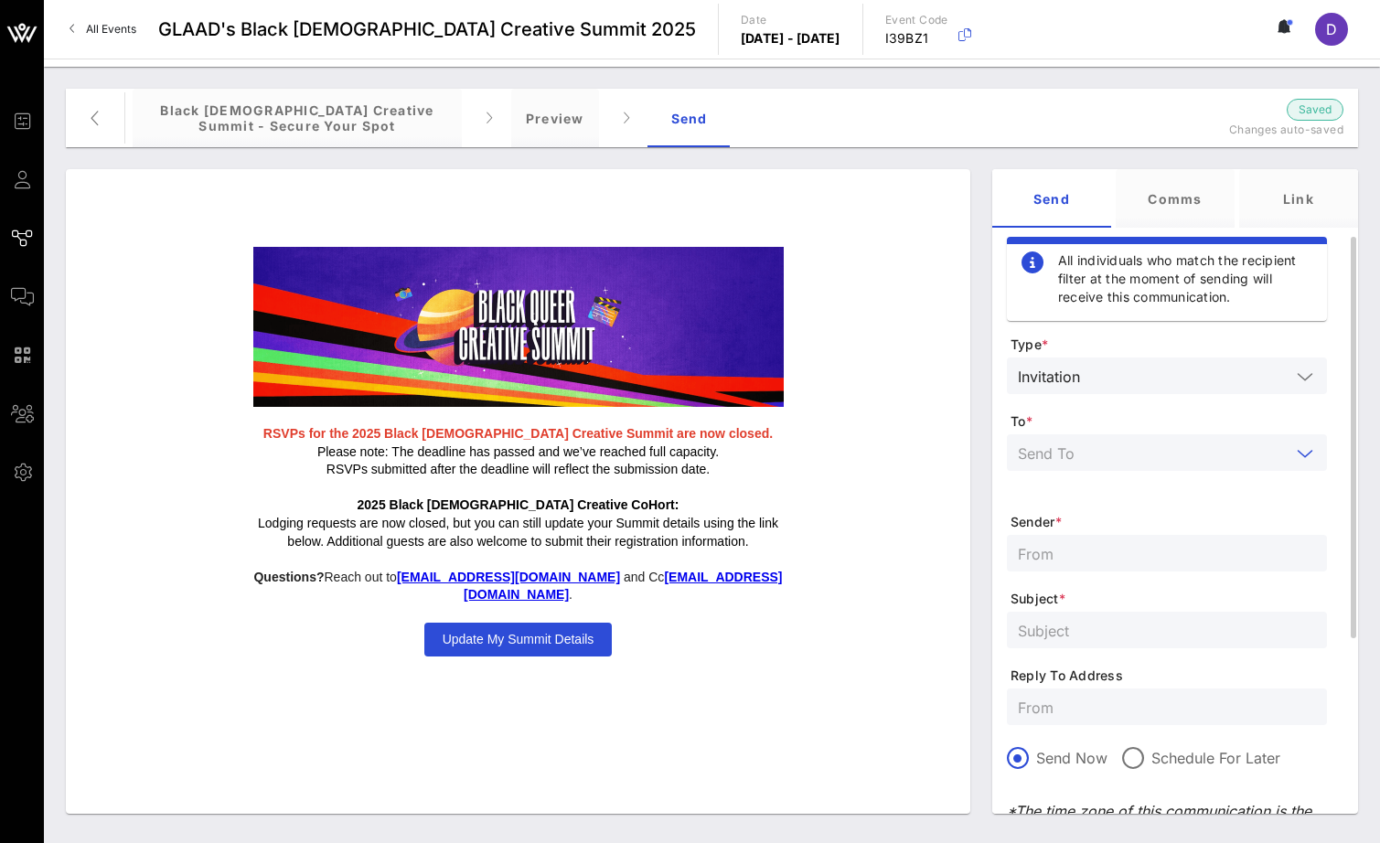
click at [1164, 455] on input "text" at bounding box center [1154, 453] width 272 height 24
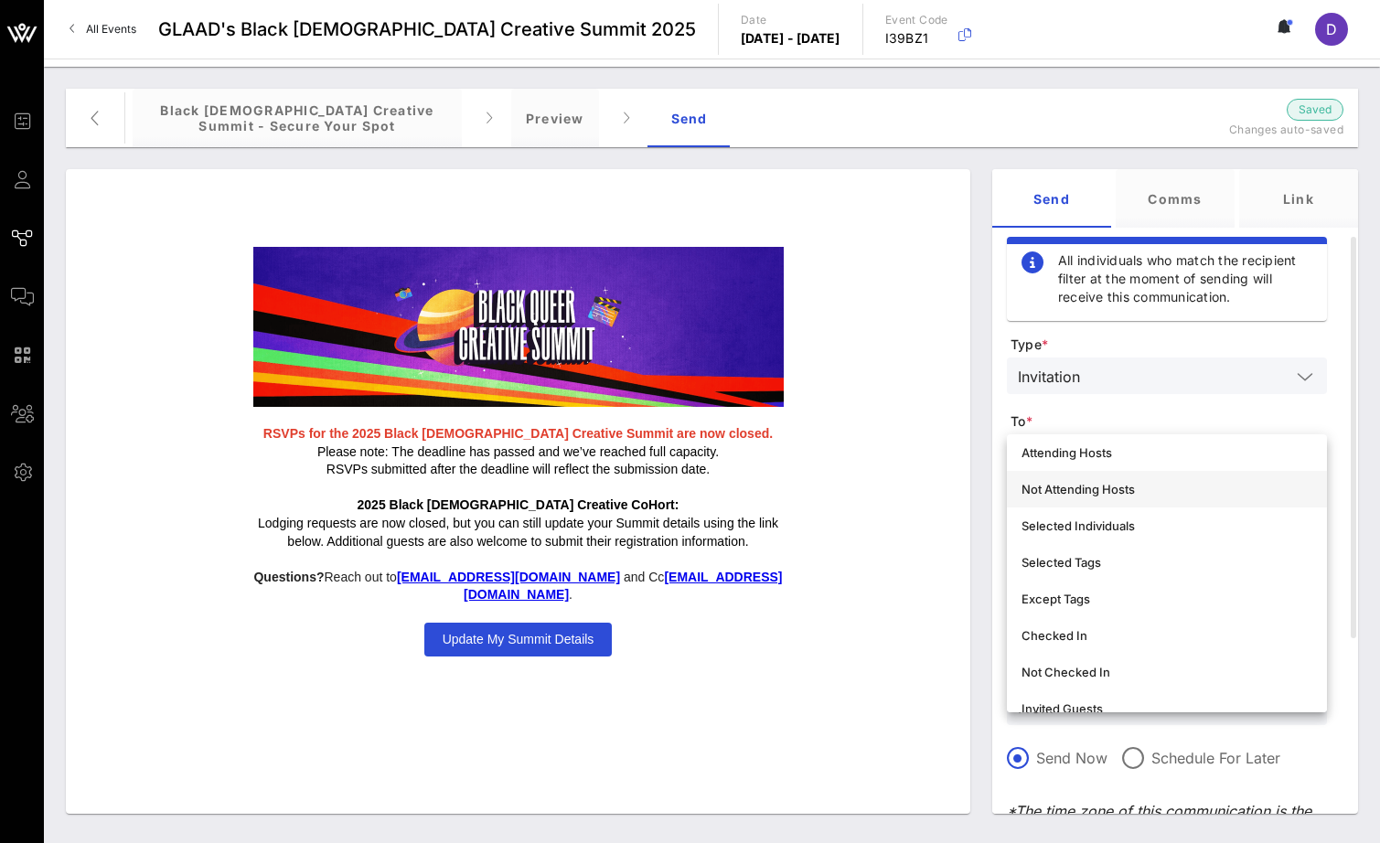
click at [1159, 524] on div "Selected Individuals" at bounding box center [1166, 525] width 291 height 15
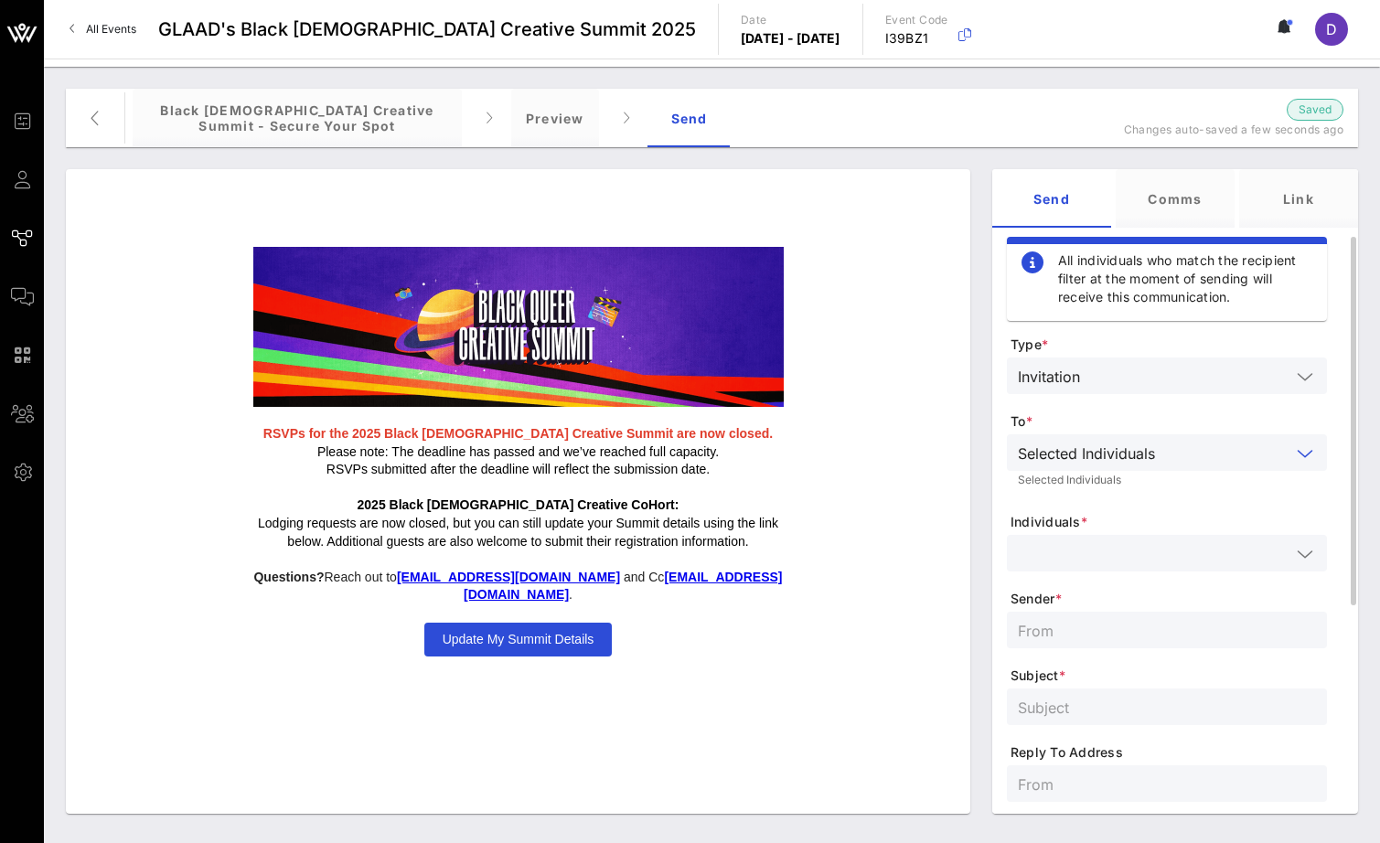
click at [1159, 556] on input "text" at bounding box center [1154, 553] width 272 height 24
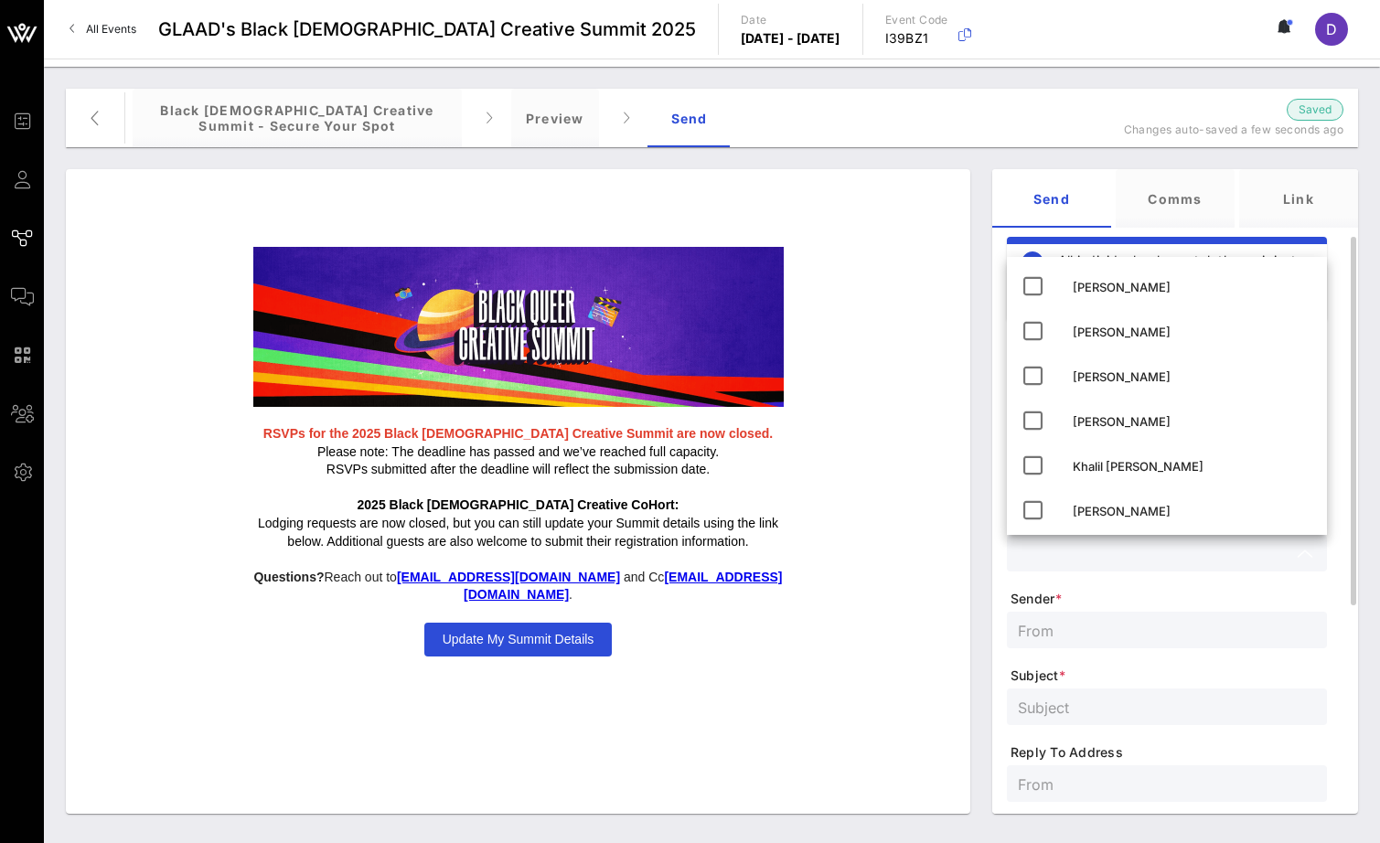
click at [1162, 566] on div at bounding box center [1167, 553] width 298 height 37
click at [1218, 603] on span "Sender *" at bounding box center [1168, 599] width 316 height 18
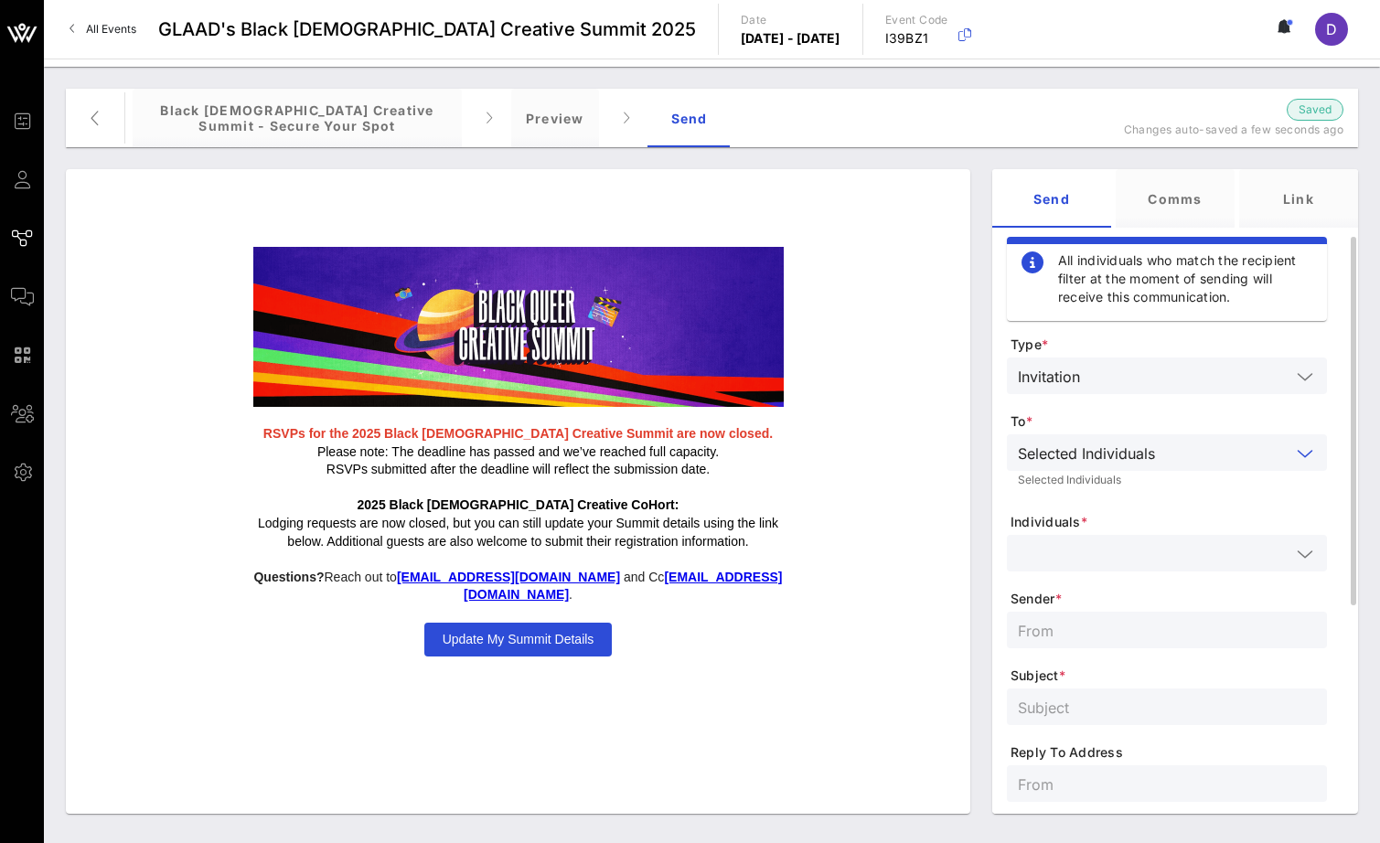
click at [1205, 453] on input "text" at bounding box center [1226, 453] width 128 height 24
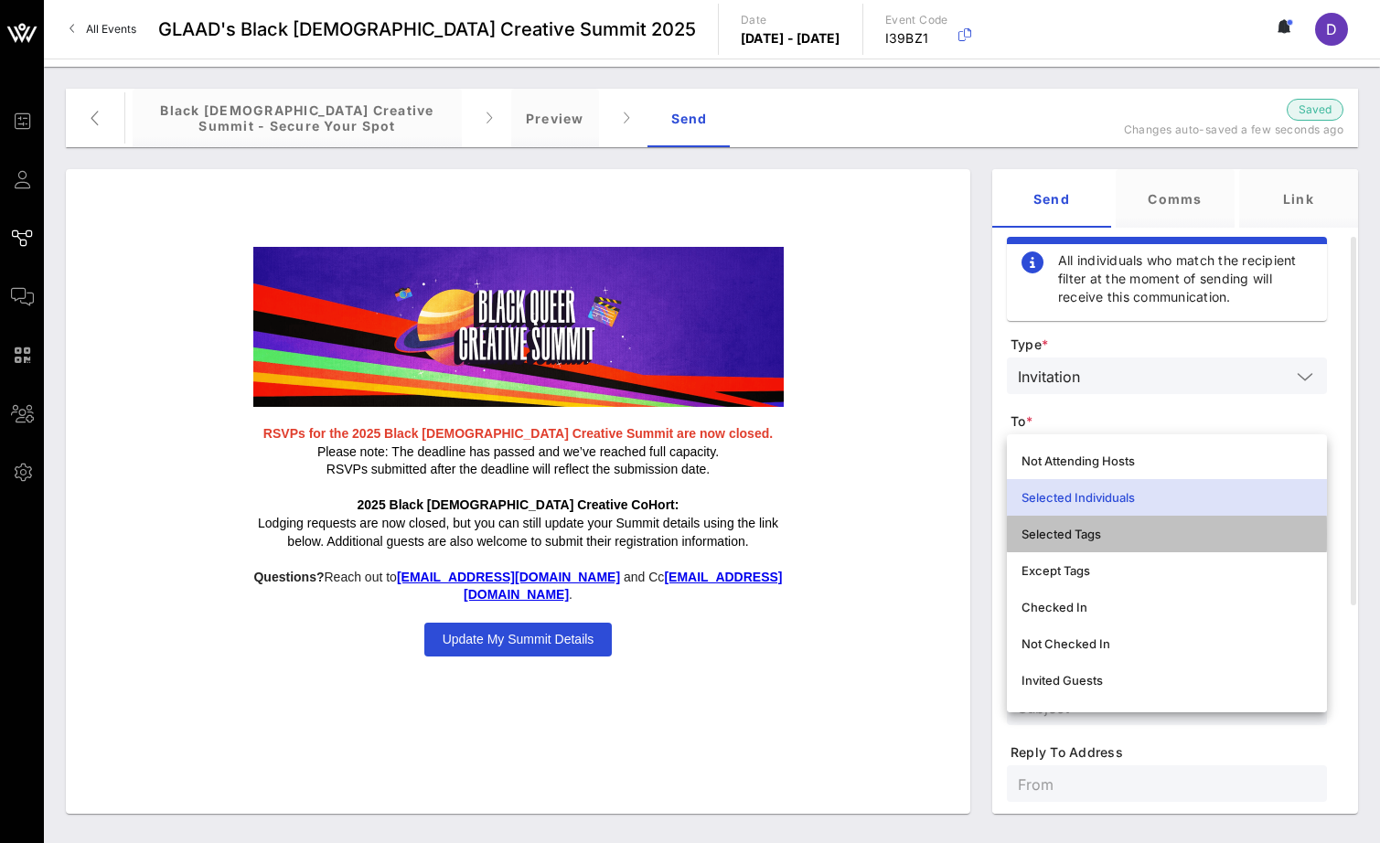
click at [1175, 535] on div "Selected Tags" at bounding box center [1166, 534] width 291 height 15
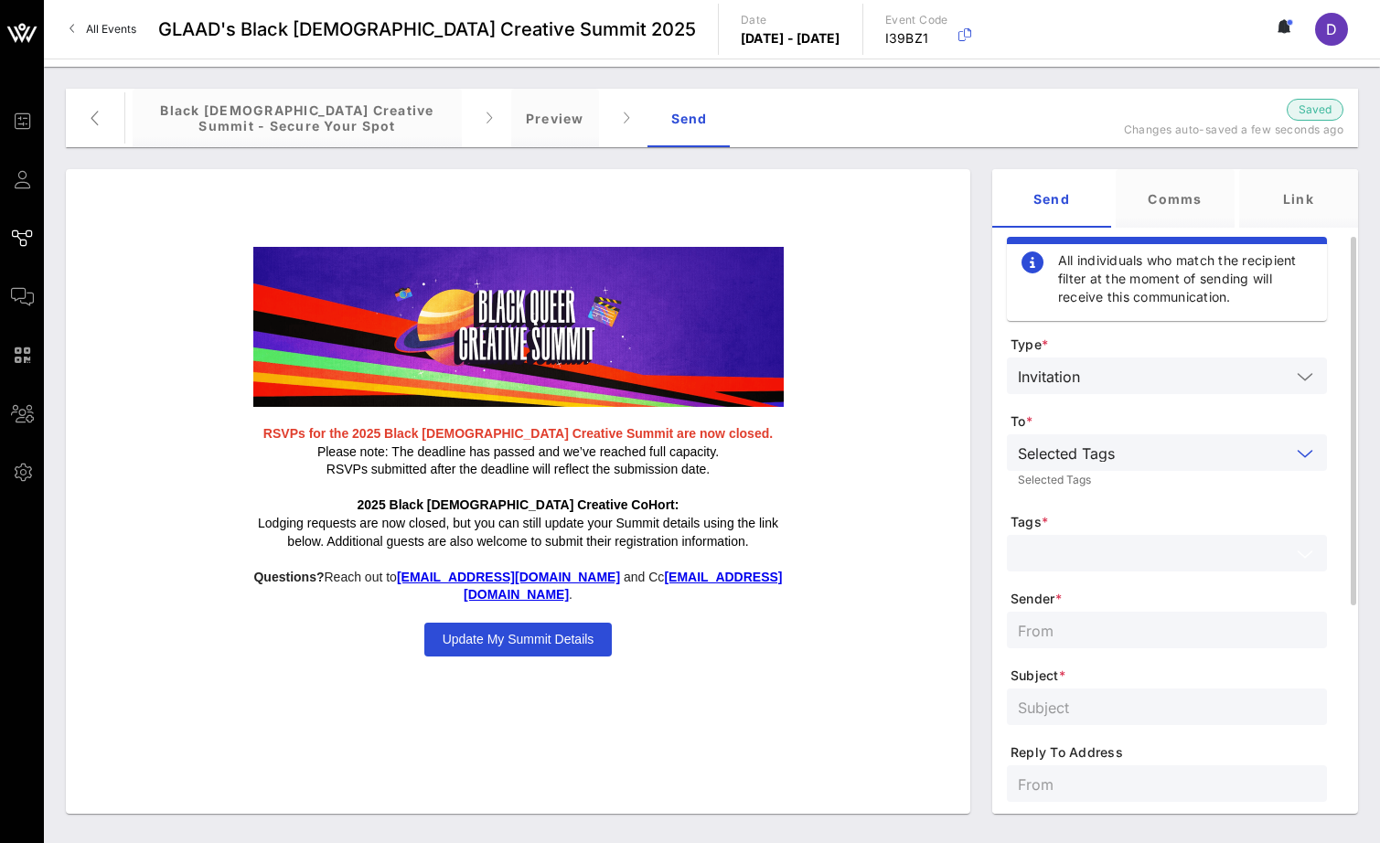
click at [1172, 556] on input "text" at bounding box center [1154, 553] width 272 height 24
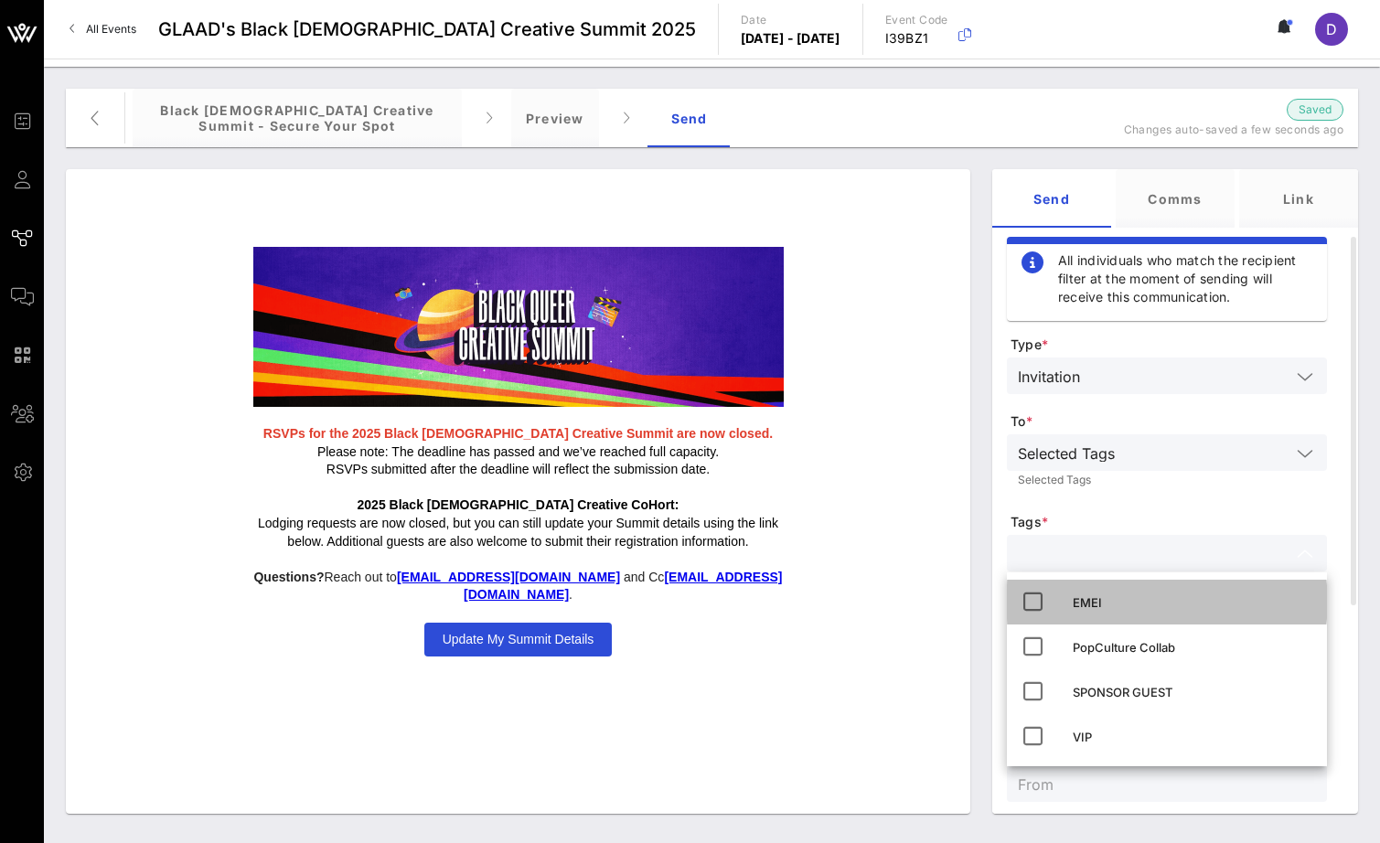
click at [1163, 605] on div "EMEI" at bounding box center [1193, 602] width 240 height 15
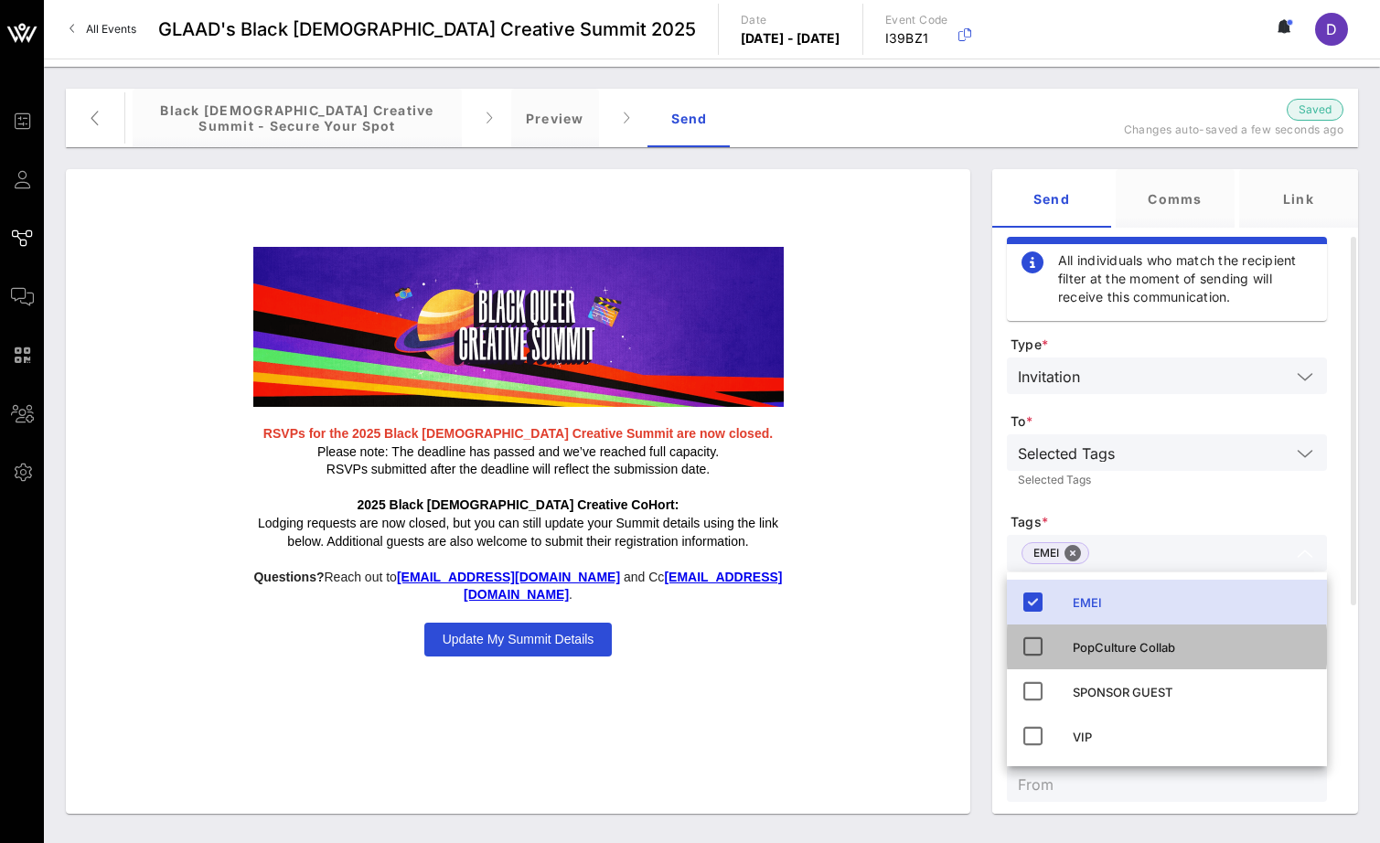
click at [1157, 644] on div "PopCulture Collab" at bounding box center [1193, 647] width 240 height 15
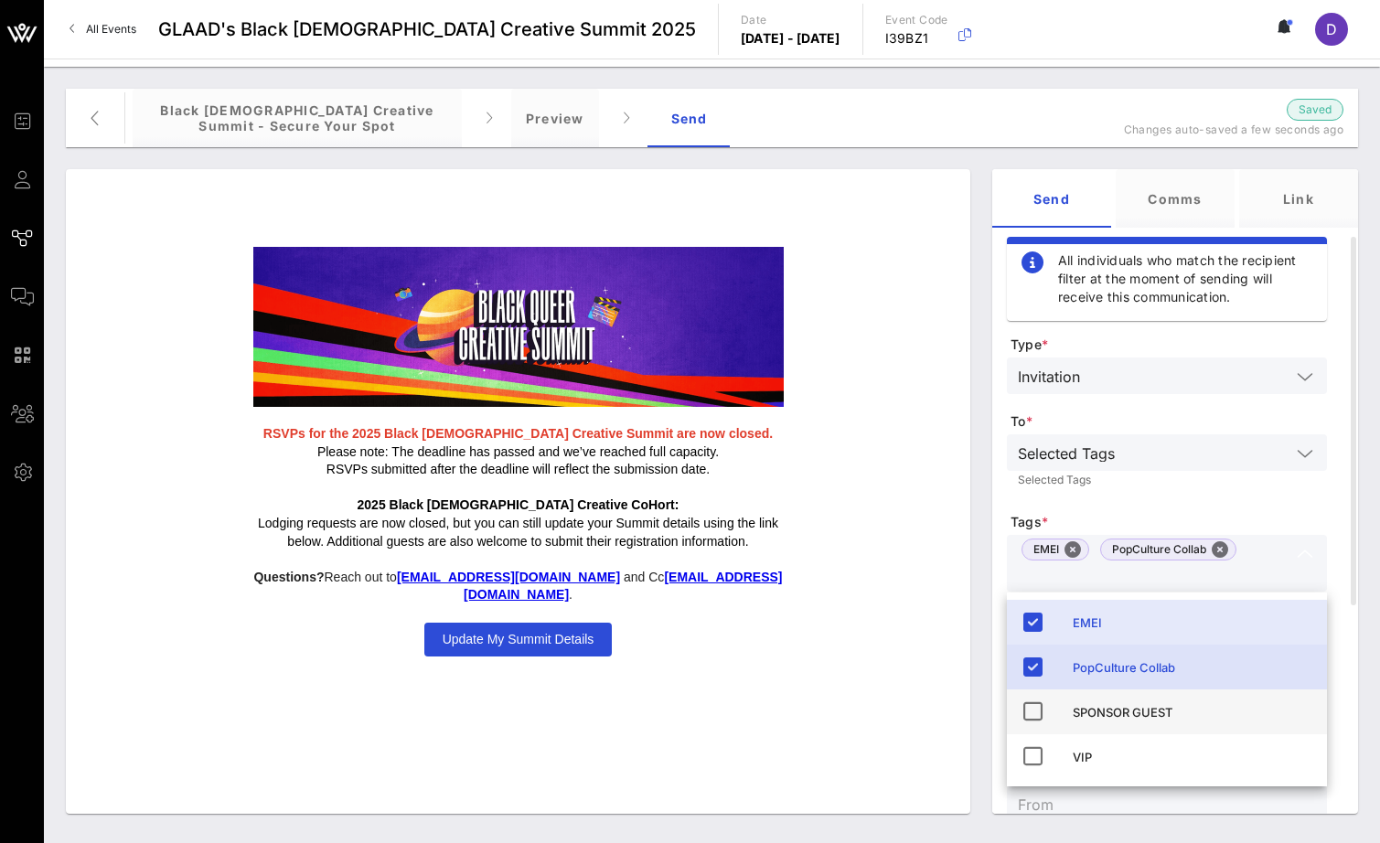
click at [1159, 711] on div "SPONSOR GUEST" at bounding box center [1193, 712] width 240 height 15
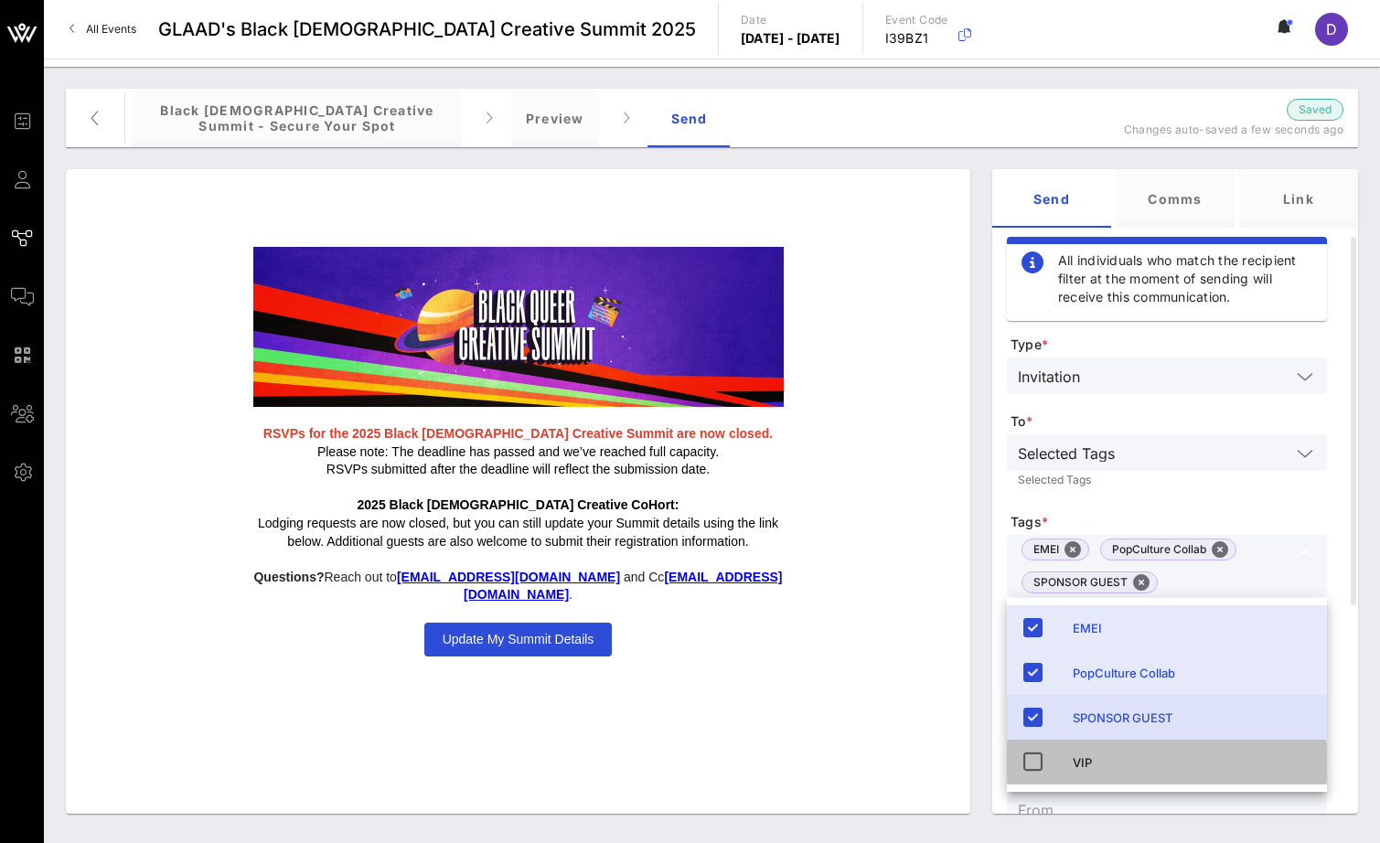
click at [1159, 759] on div "VIP" at bounding box center [1193, 762] width 240 height 15
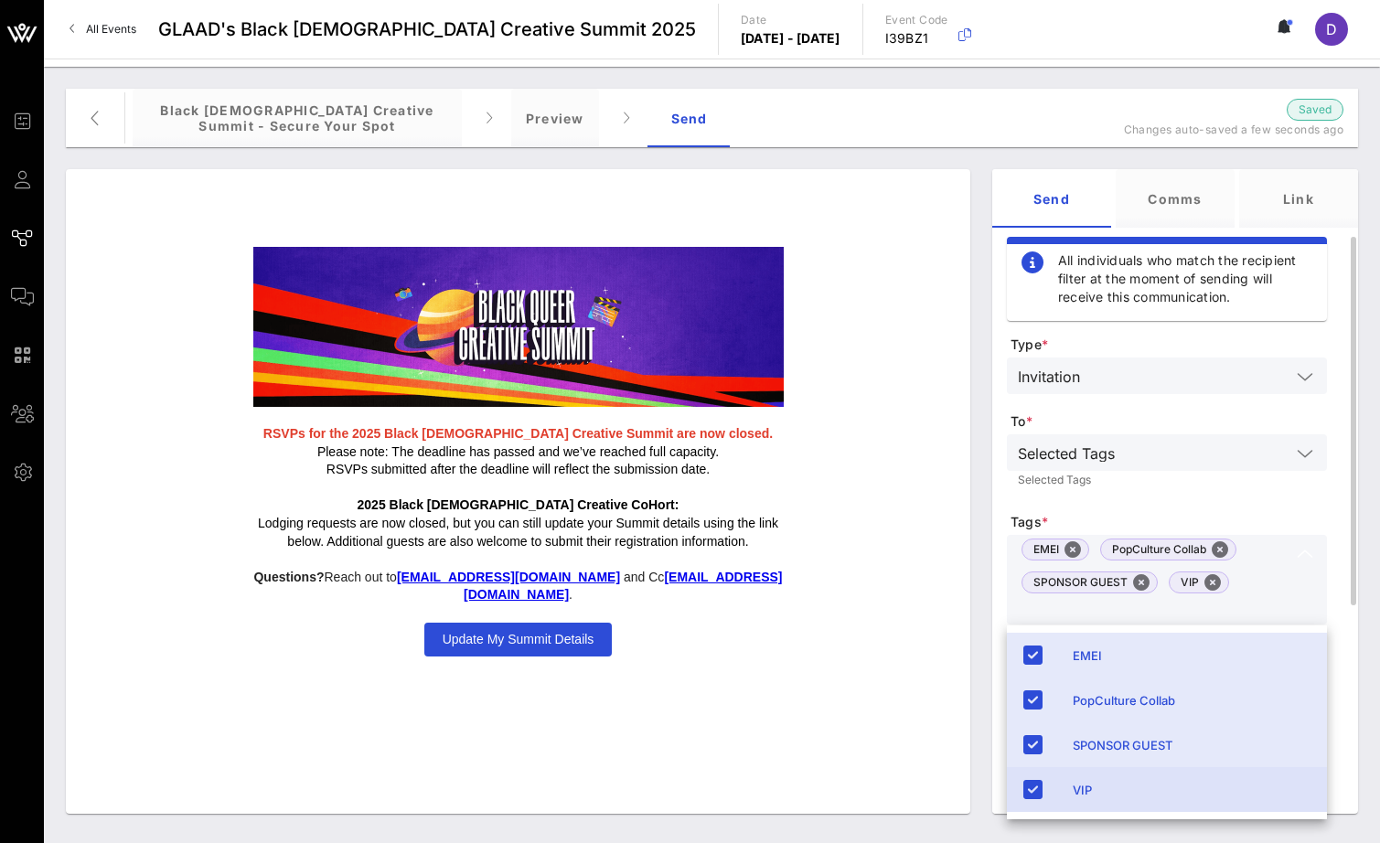
click at [1172, 507] on form "Type * Invitation To * Selected Tags Selected Tags Tags * EMEI PopCulture Colla…" at bounding box center [1167, 723] width 320 height 774
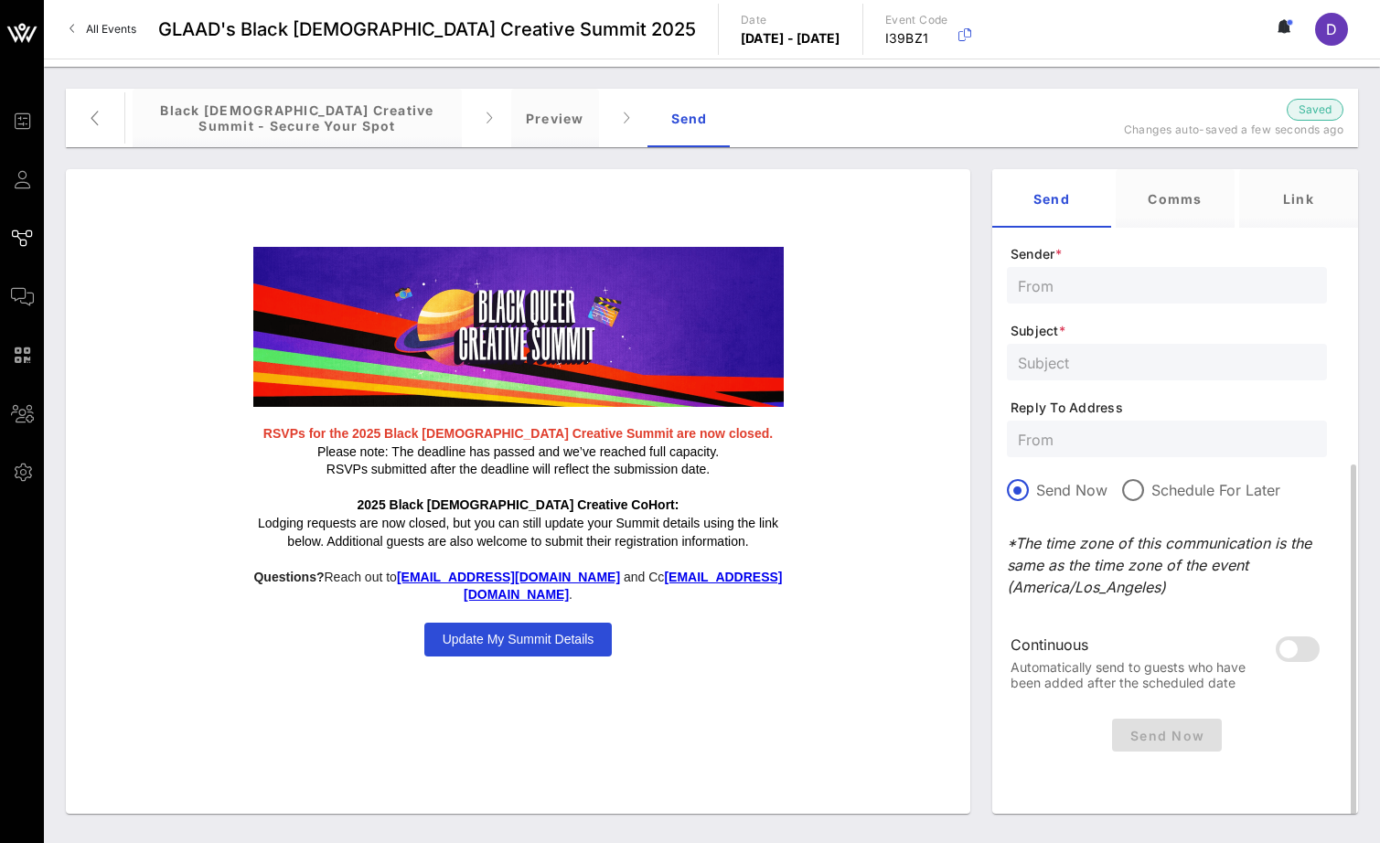
click at [1093, 361] on input "text" at bounding box center [1167, 362] width 298 height 24
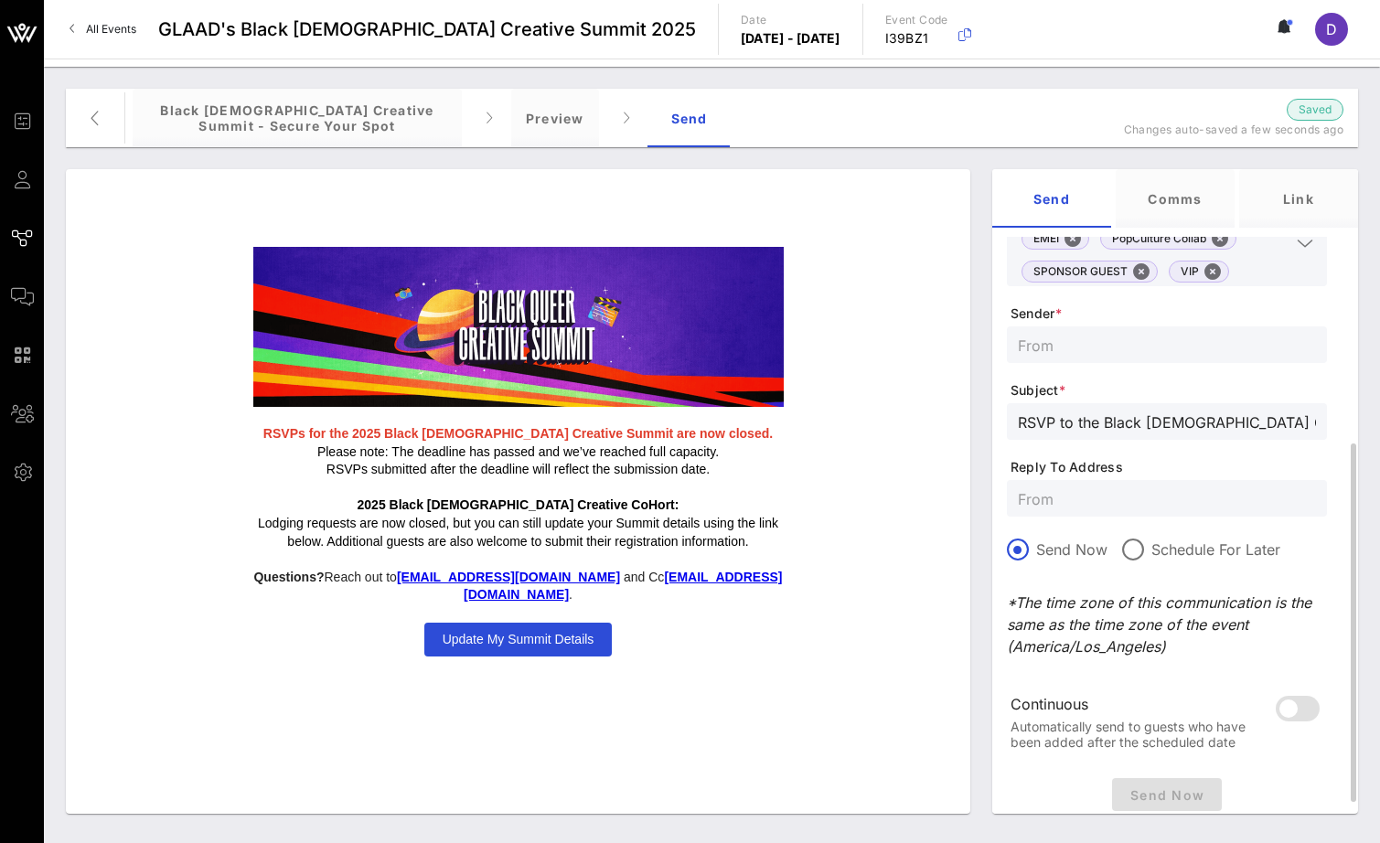
scroll to position [304, 0]
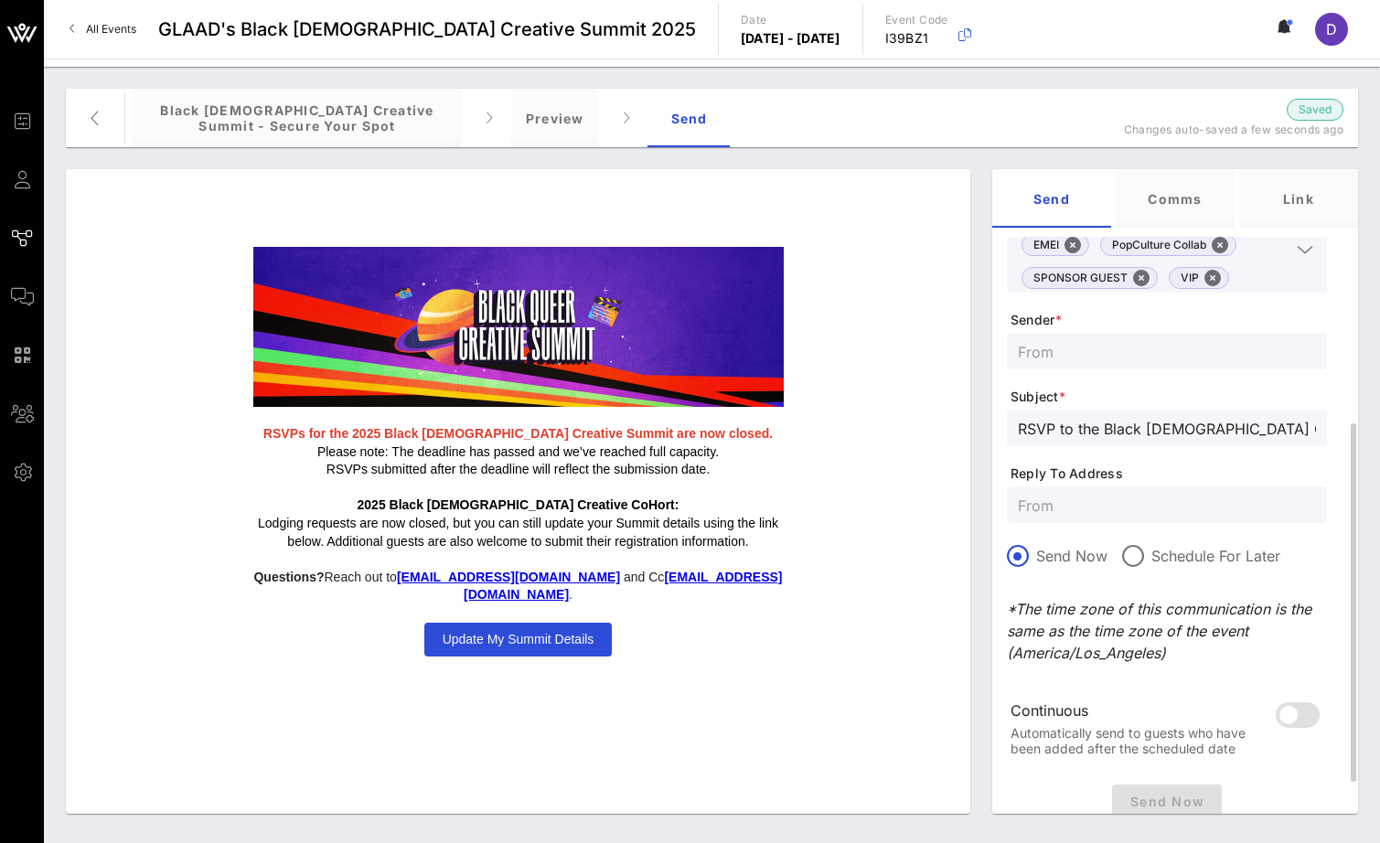
type input "RSVP to the Black [DEMOGRAPHIC_DATA] Creative Summit"
click at [1081, 351] on input "text" at bounding box center [1167, 351] width 298 height 24
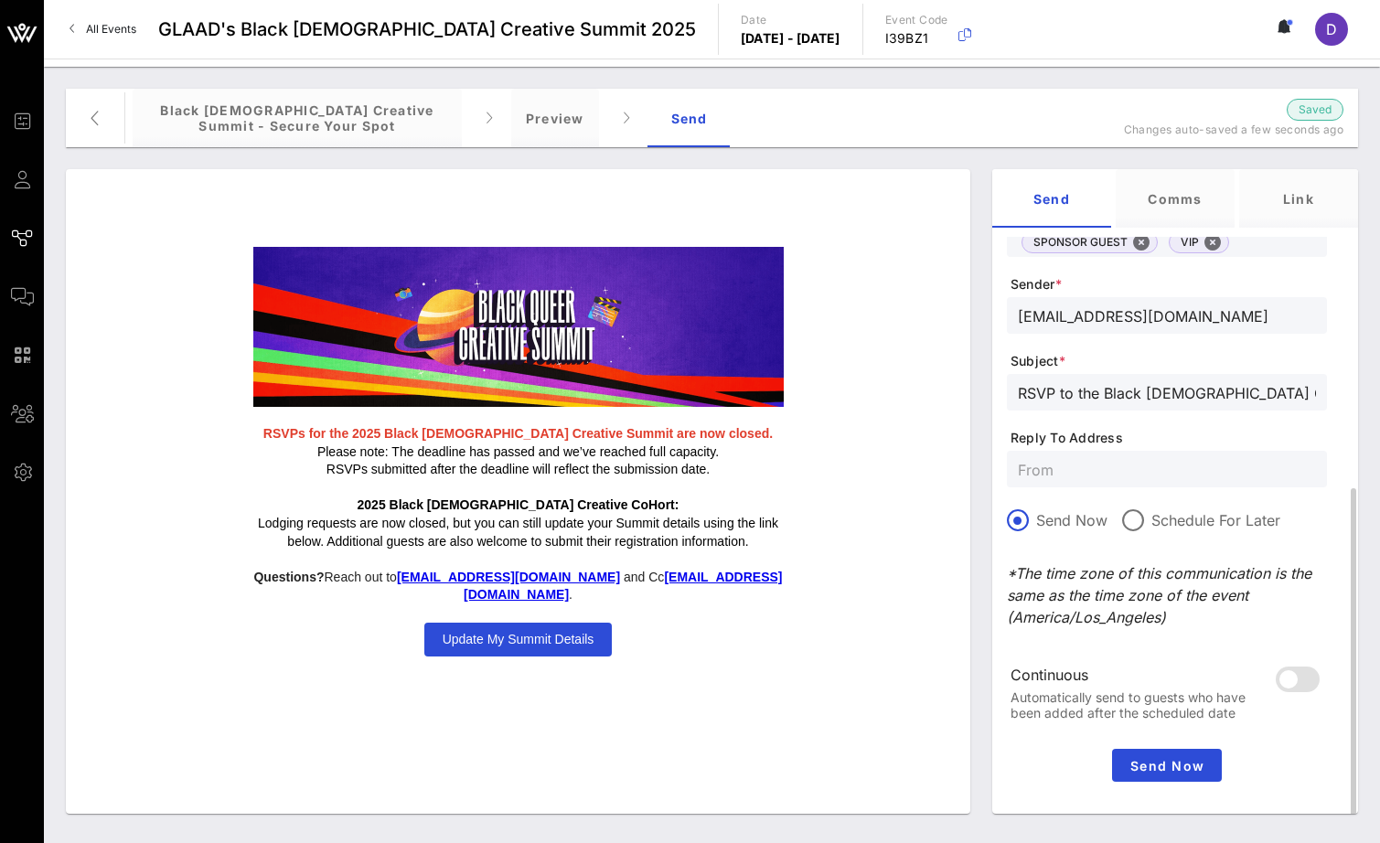
scroll to position [370, 0]
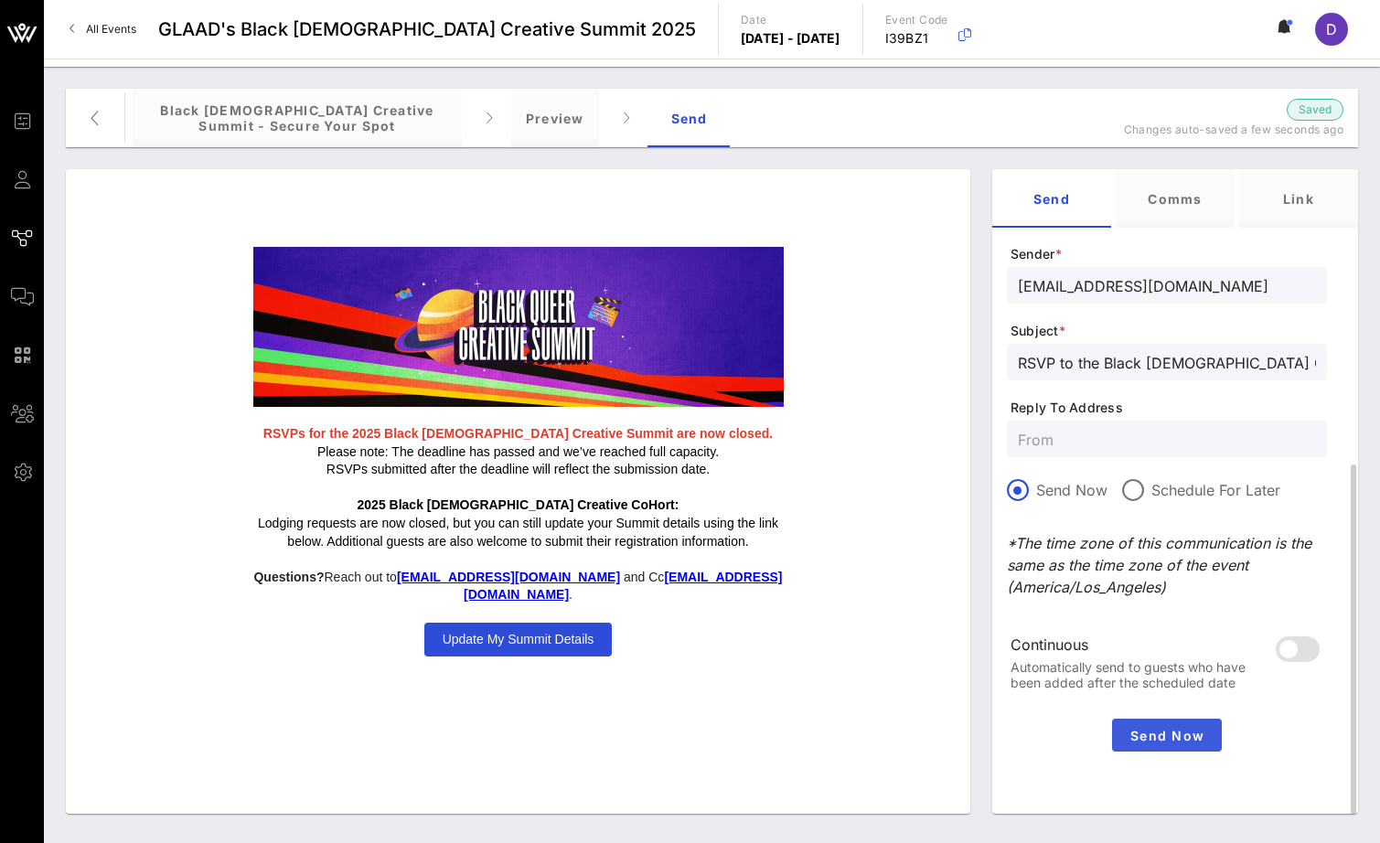
type input "[EMAIL_ADDRESS][DOMAIN_NAME]"
click at [1142, 733] on span "Send Now" at bounding box center [1166, 736] width 95 height 16
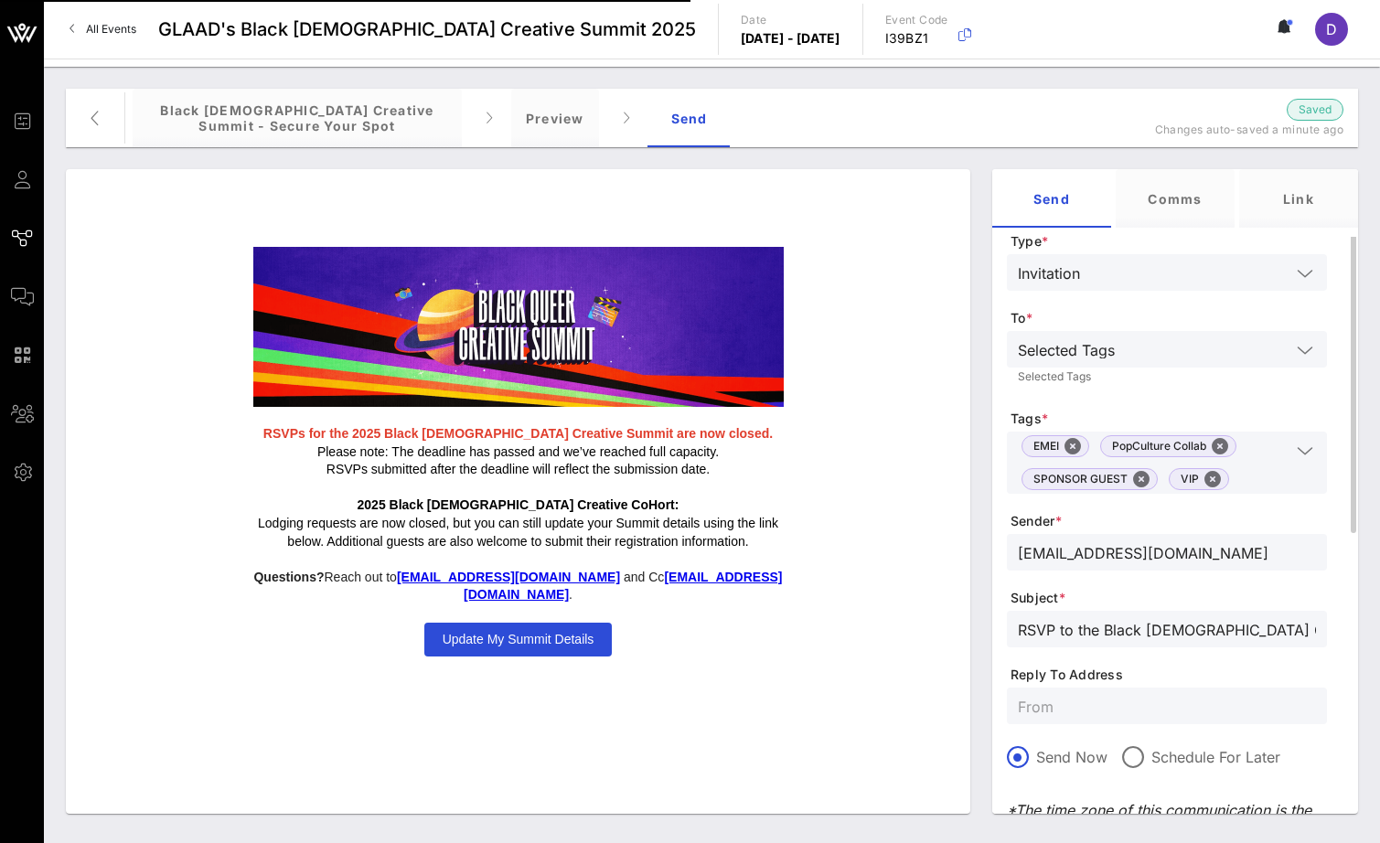
scroll to position [0, 0]
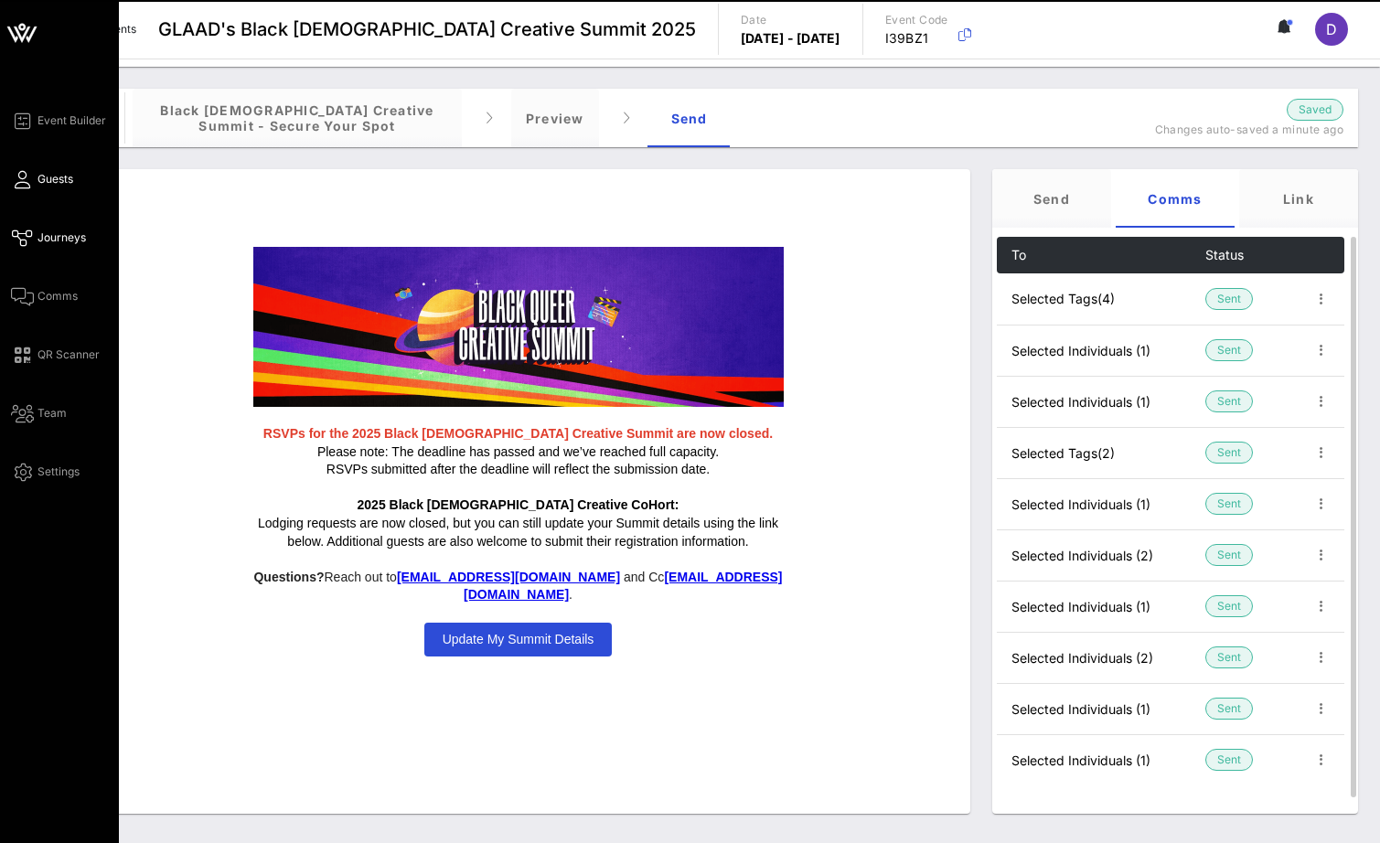
click at [34, 172] on link "Guests" at bounding box center [42, 179] width 62 height 22
